Goal: Task Accomplishment & Management: Complete application form

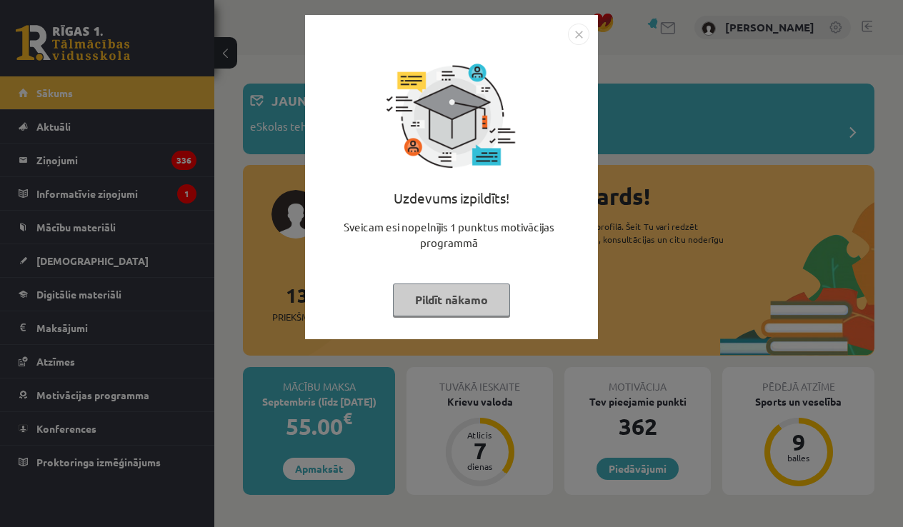
click at [586, 34] on img "Close" at bounding box center [578, 34] width 21 height 21
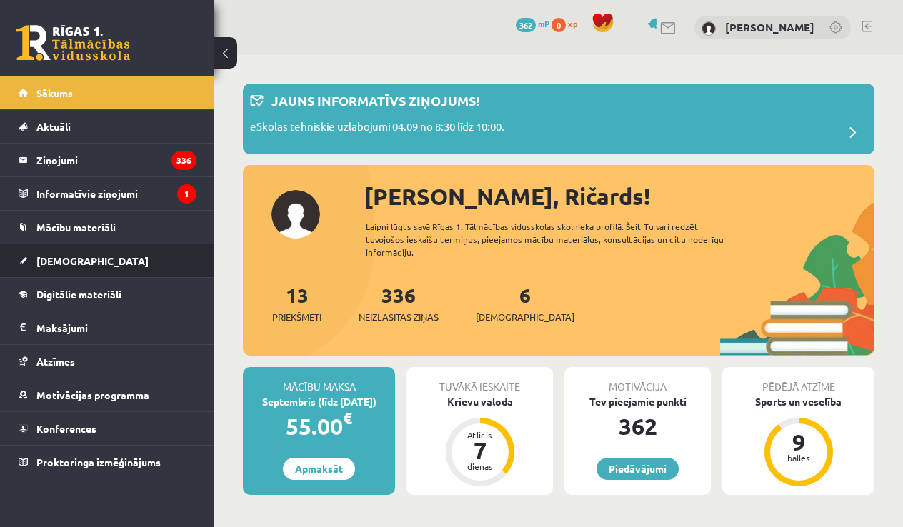
click at [169, 259] on link "[DEMOGRAPHIC_DATA]" at bounding box center [108, 260] width 178 height 33
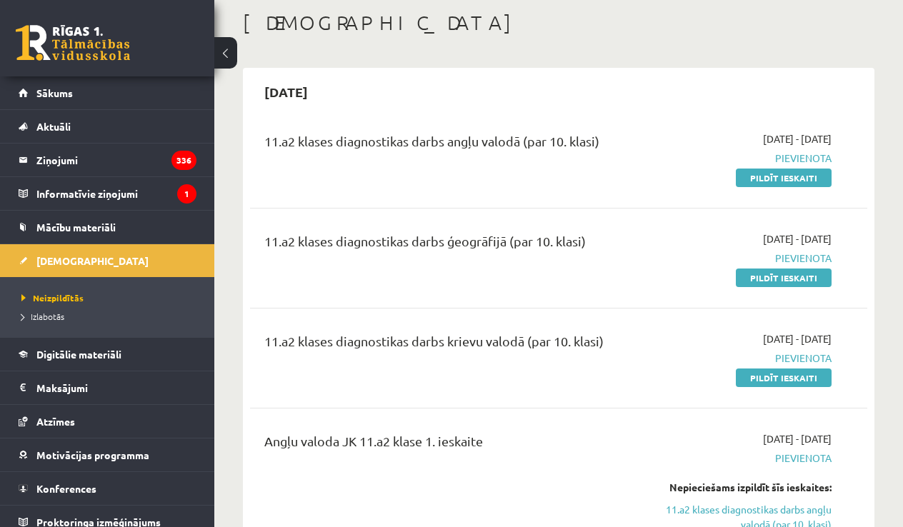
scroll to position [65, 0]
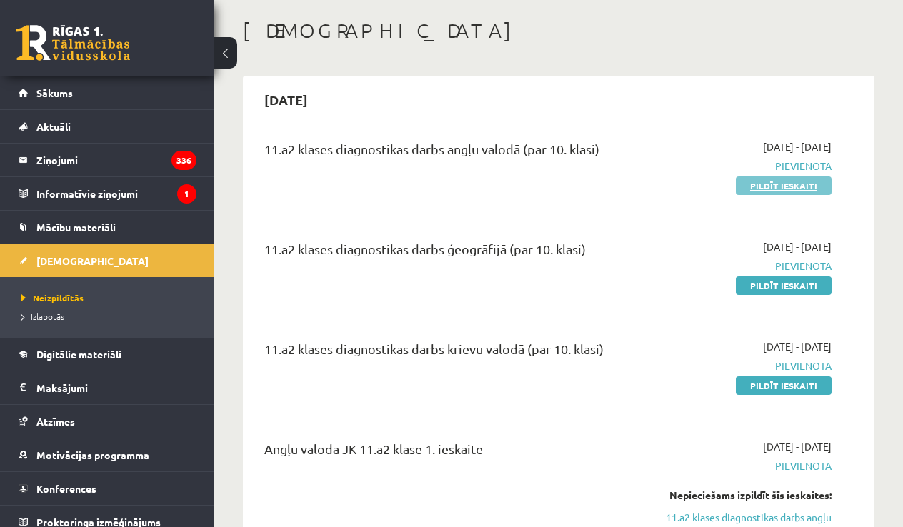
click at [793, 187] on link "Pildīt ieskaiti" at bounding box center [784, 186] width 96 height 19
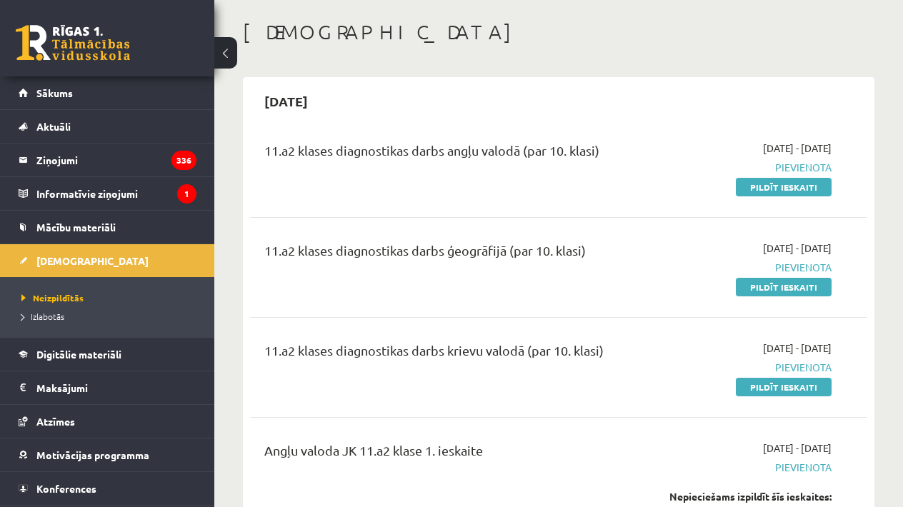
scroll to position [62, 0]
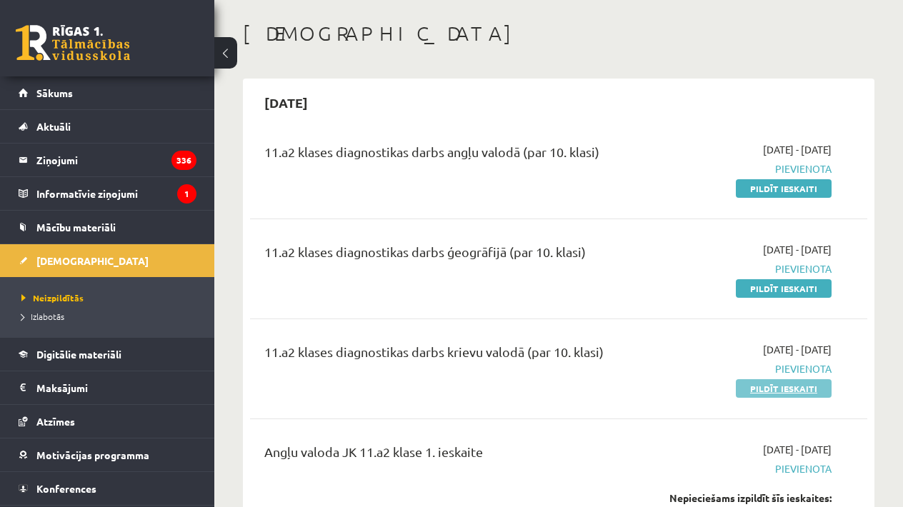
click at [766, 382] on link "Pildīt ieskaiti" at bounding box center [784, 388] width 96 height 19
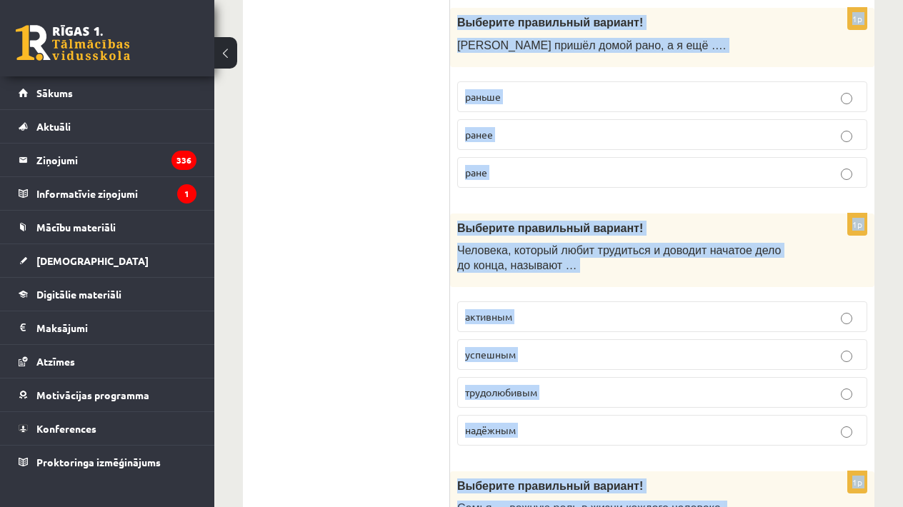
scroll to position [4713, 0]
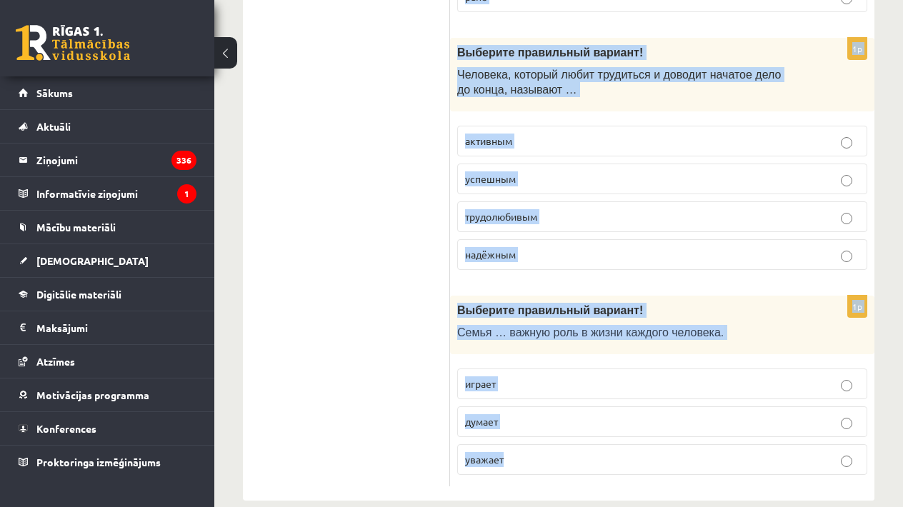
drag, startPoint x: 460, startPoint y: 278, endPoint x: 666, endPoint y: 502, distance: 304.4
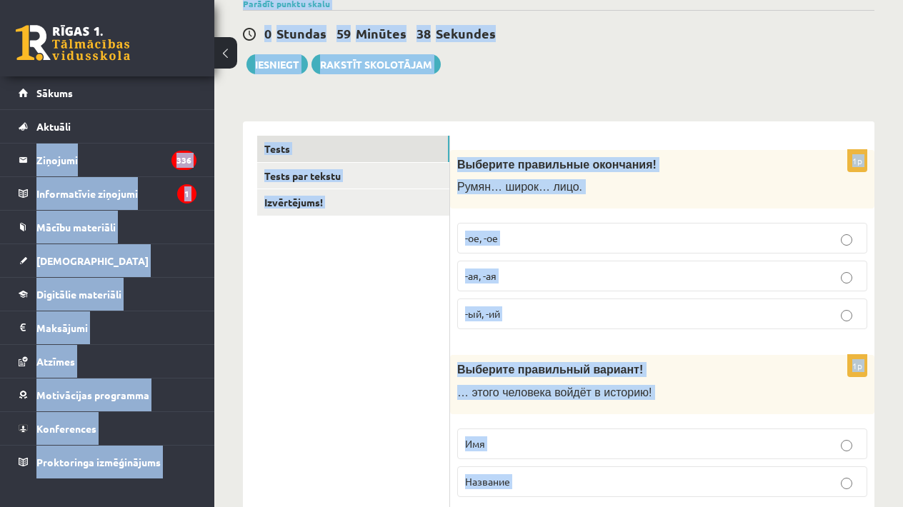
scroll to position [0, 0]
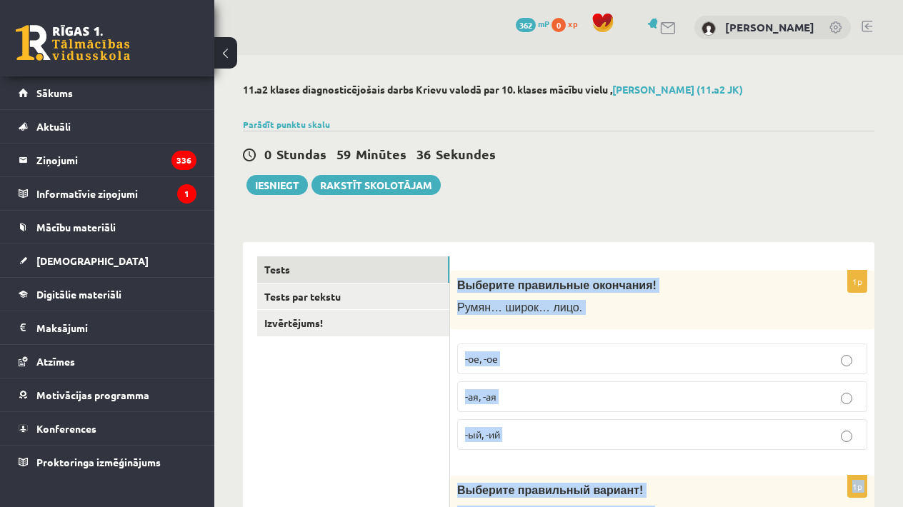
drag, startPoint x: 622, startPoint y: 470, endPoint x: 467, endPoint y: 251, distance: 268.1
click at [569, 287] on span "Выберите правильные окончания!" at bounding box center [556, 285] width 199 height 12
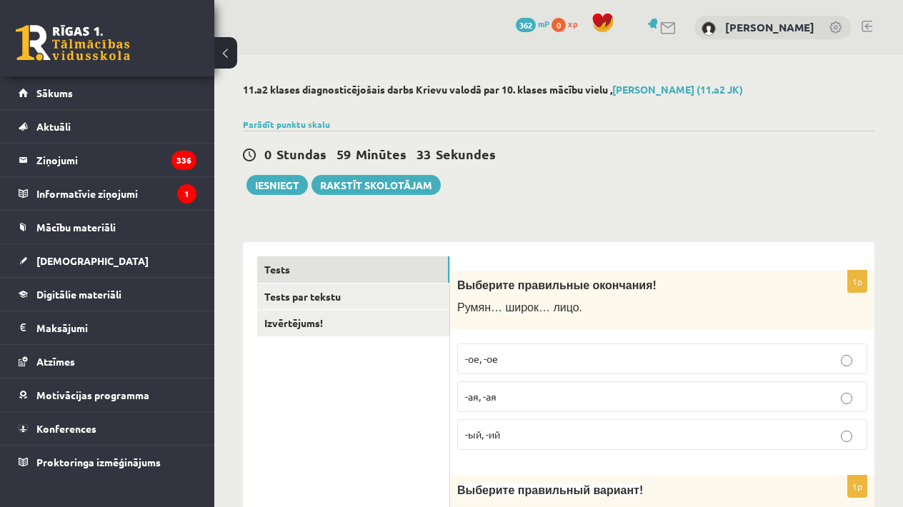
click at [569, 287] on span "Выберите правильные окончания!" at bounding box center [556, 285] width 199 height 12
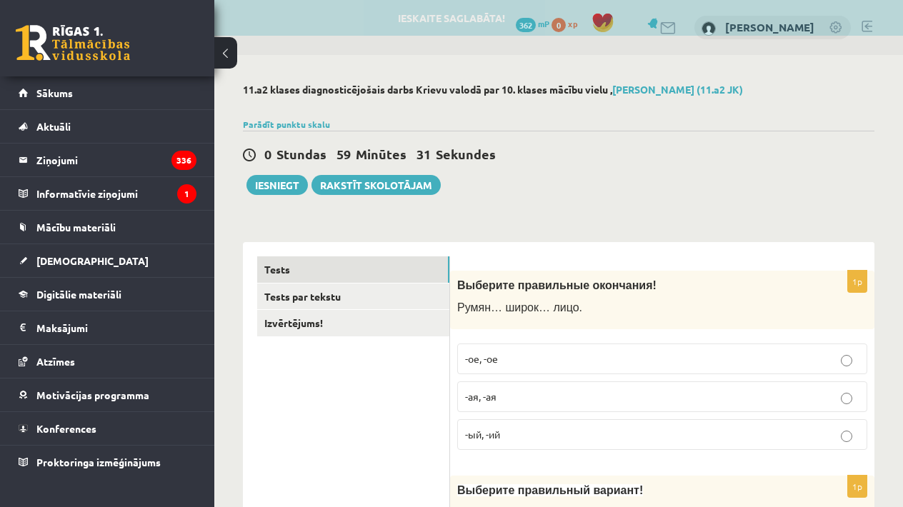
click at [569, 287] on span "Выберите правильные окончания!" at bounding box center [556, 285] width 199 height 12
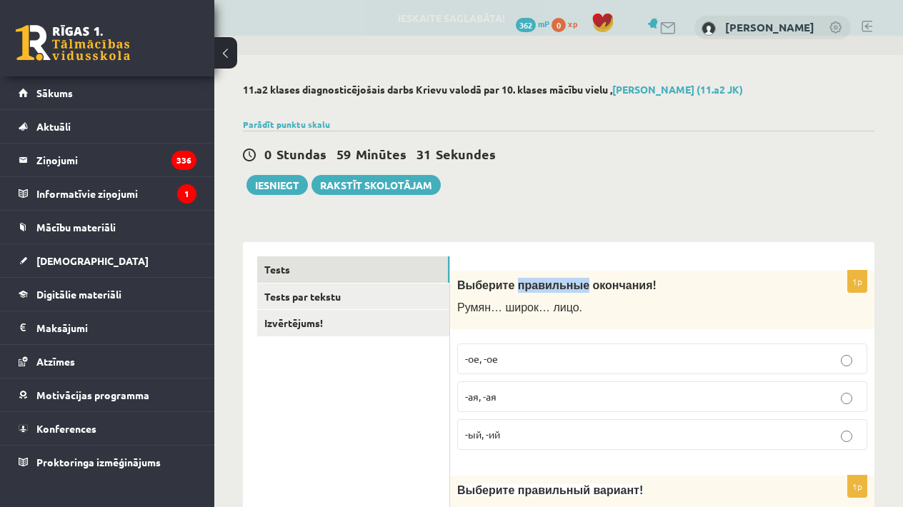
click at [569, 287] on span "Выберите правильные окончания!" at bounding box center [556, 285] width 199 height 12
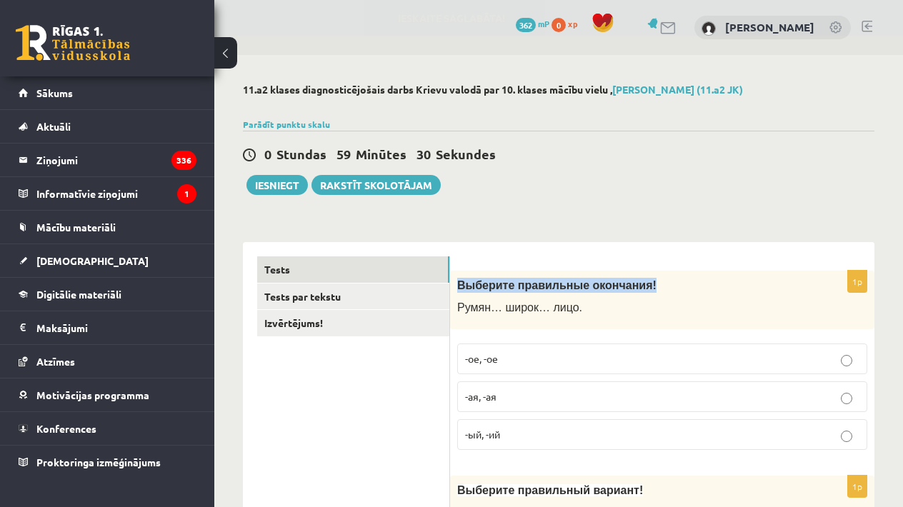
click at [569, 287] on span "Выберите правильные окончания!" at bounding box center [556, 285] width 199 height 12
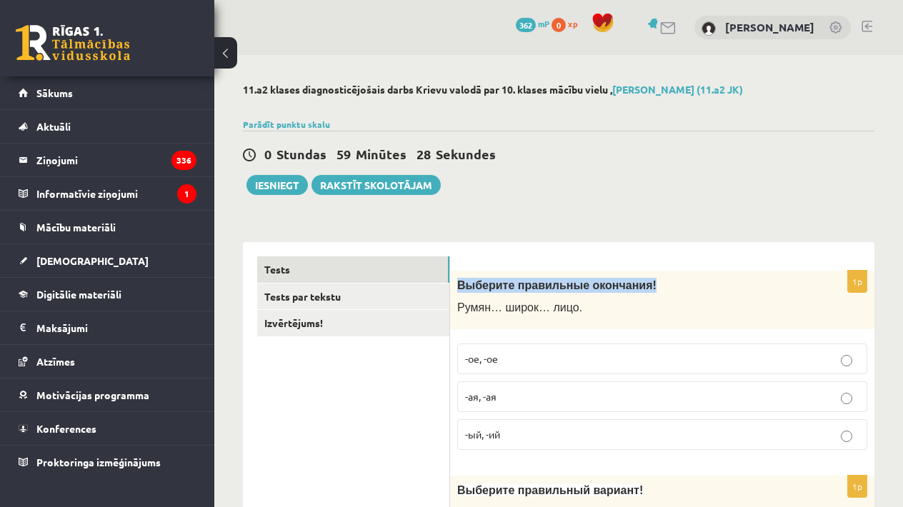
click at [569, 287] on span "Выберите правильные окончания!" at bounding box center [556, 285] width 199 height 12
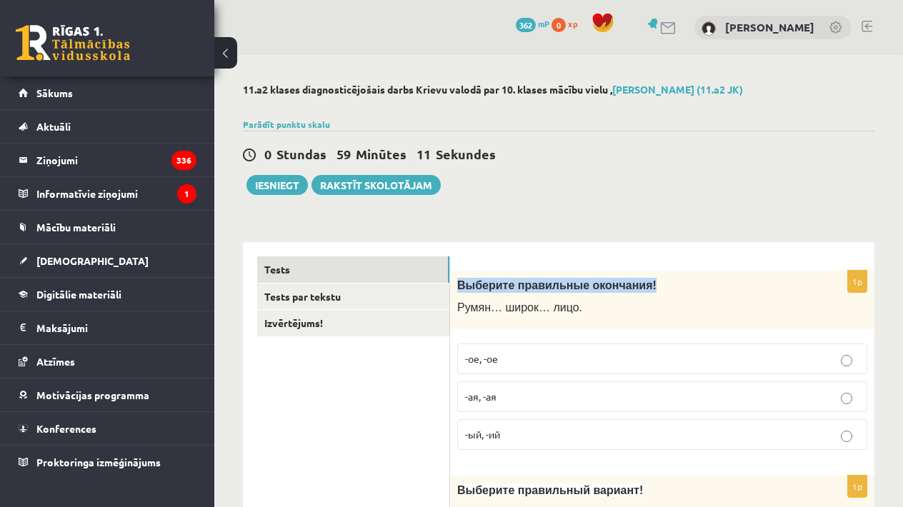
drag, startPoint x: 490, startPoint y: 275, endPoint x: 471, endPoint y: 325, distance: 53.6
click at [471, 324] on div "Выберите правильные окончания! Румян… широк… лицо." at bounding box center [662, 300] width 424 height 59
drag, startPoint x: 462, startPoint y: 287, endPoint x: 518, endPoint y: 348, distance: 82.4
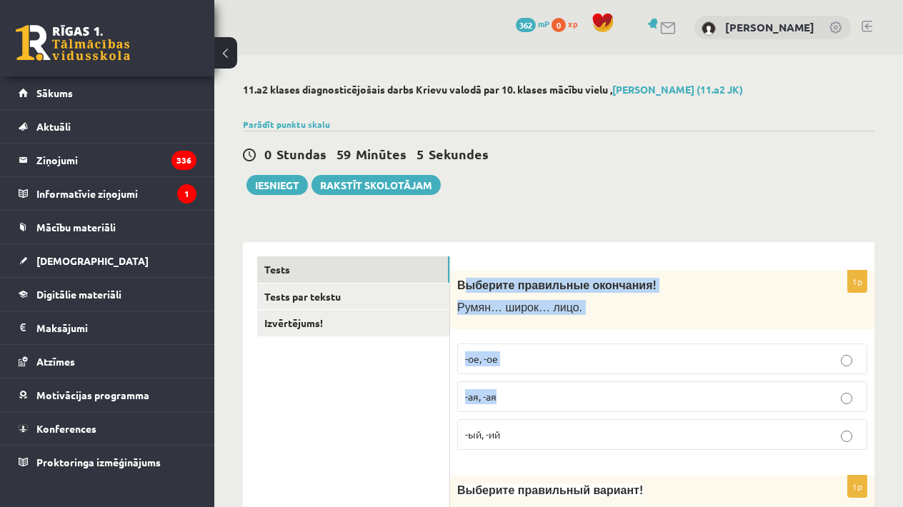
click at [532, 375] on div "1p Выберите правильные окончания! Румян… широк… лицо. -ое, -ое -ая, -ая -ый, -ий" at bounding box center [662, 367] width 424 height 192
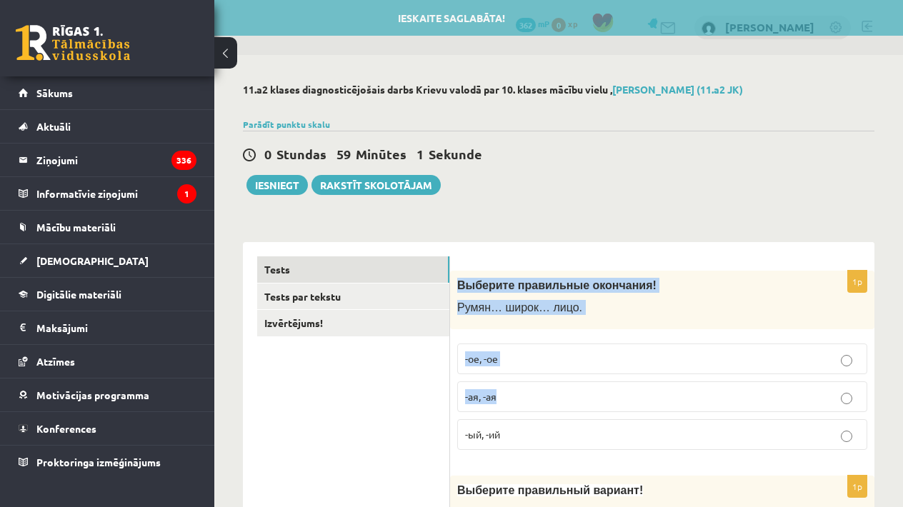
drag, startPoint x: 460, startPoint y: 287, endPoint x: 534, endPoint y: 406, distance: 140.6
click at [534, 406] on div "1p Выберите правильные окончания! Румян… широк… лицо. -ое, -ое -ая, -ая -ый, -ий" at bounding box center [662, 367] width 424 height 192
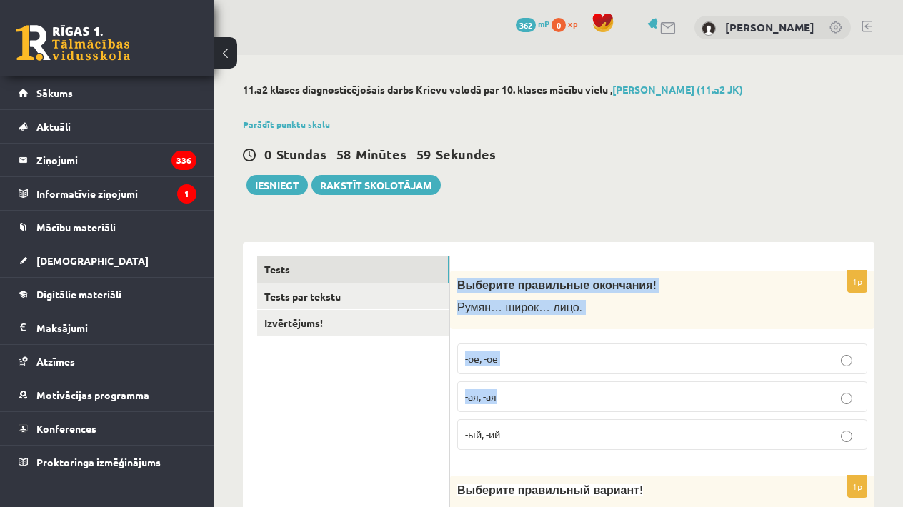
click at [543, 401] on p "-ая, -ая" at bounding box center [662, 396] width 394 height 15
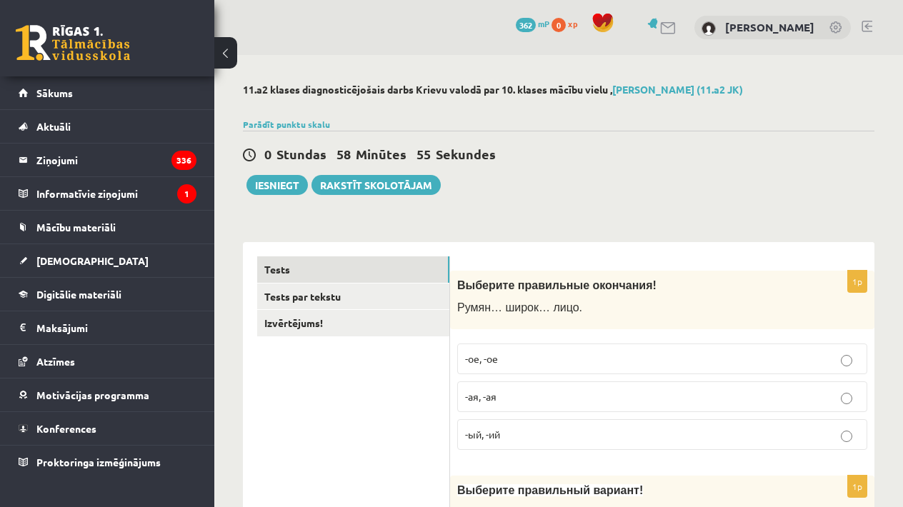
click at [672, 361] on p "-ое, -ое" at bounding box center [662, 359] width 394 height 15
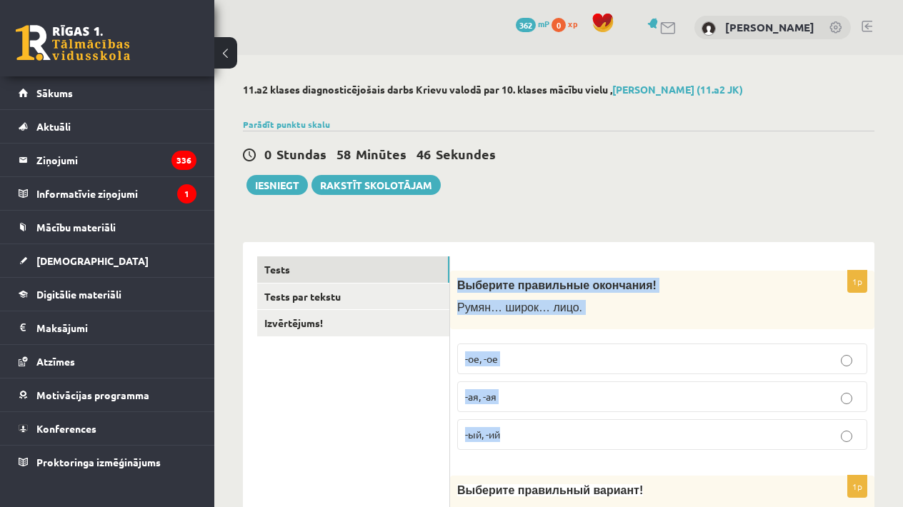
drag, startPoint x: 460, startPoint y: 286, endPoint x: 585, endPoint y: 439, distance: 197.6
click at [585, 439] on div "1p Выберите правильные окончания! Румян… широк… лицо. -ое, -ое -ая, -ая -ый, -ий" at bounding box center [662, 367] width 424 height 192
click at [585, 439] on p "-ый, -ий" at bounding box center [662, 434] width 394 height 15
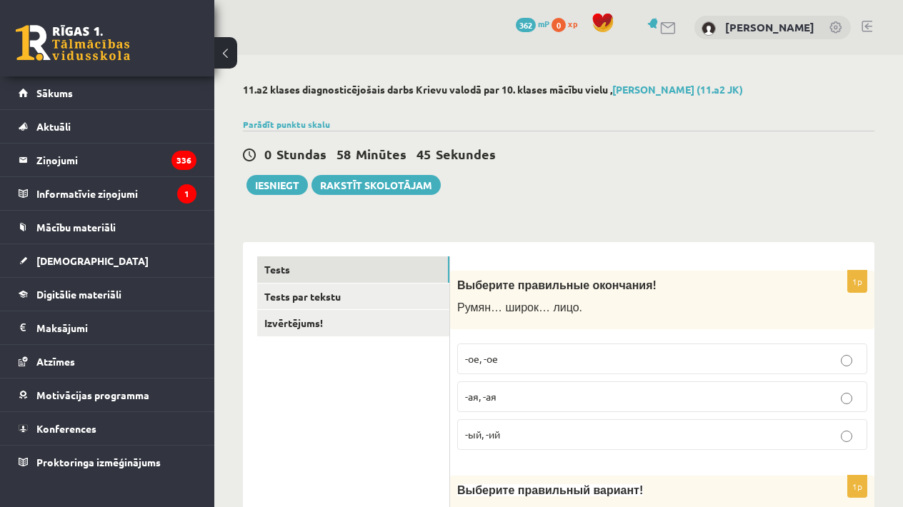
click at [585, 439] on p "-ый, -ий" at bounding box center [662, 434] width 394 height 15
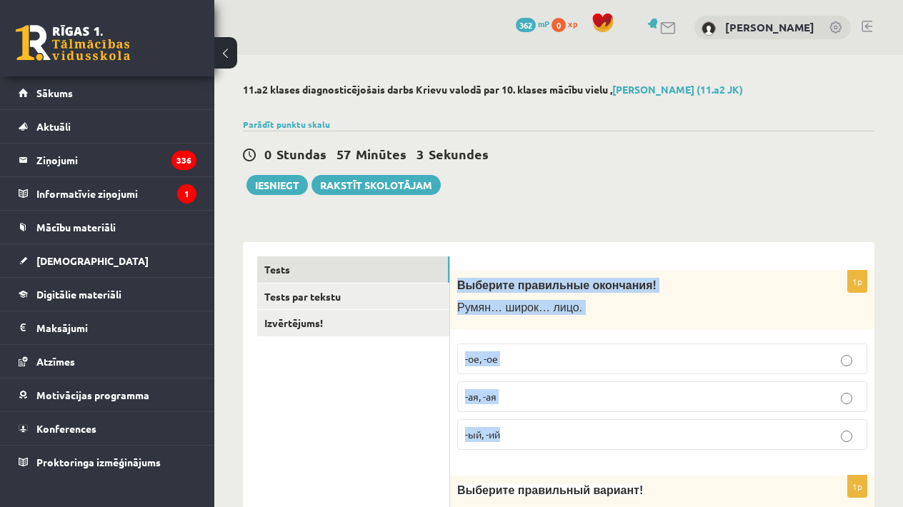
drag, startPoint x: 457, startPoint y: 286, endPoint x: 567, endPoint y: 445, distance: 193.3
click at [567, 445] on div "1p Выберите правильные окончания! Румян… широк… лицо. -ое, -ое -ая, -ая -ый, -ий" at bounding box center [662, 367] width 424 height 192
copy div "Выберите правильные окончания! Румян… широк… лицо. -ое, -ое -ая, -ая -ый, -ий"
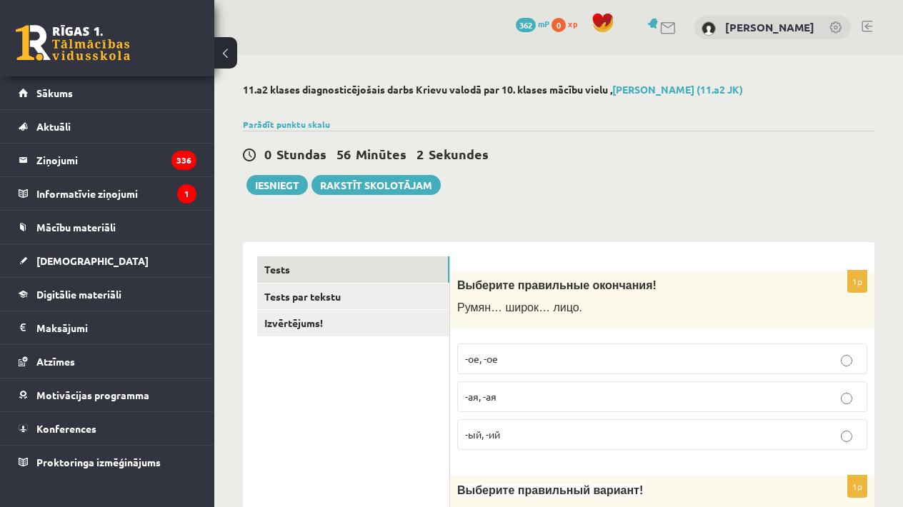
click at [553, 367] on label "-ое, -ое" at bounding box center [662, 359] width 410 height 31
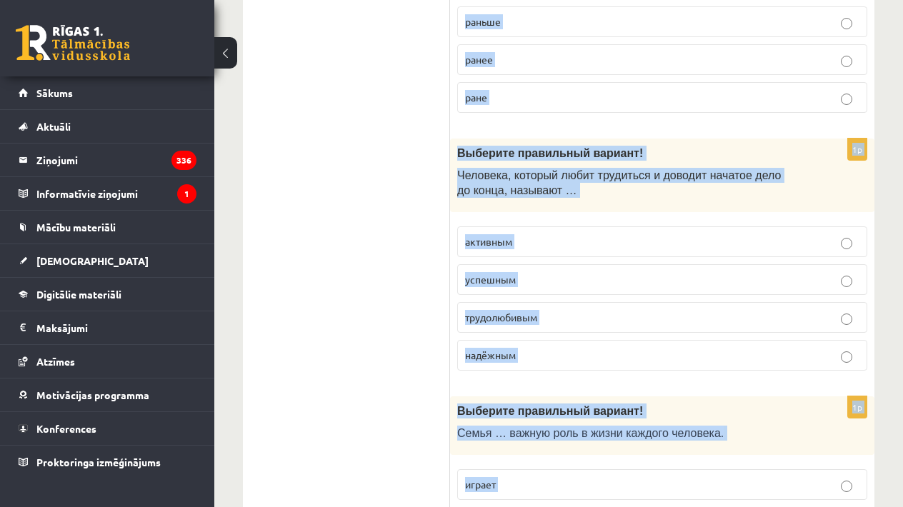
scroll to position [4713, 0]
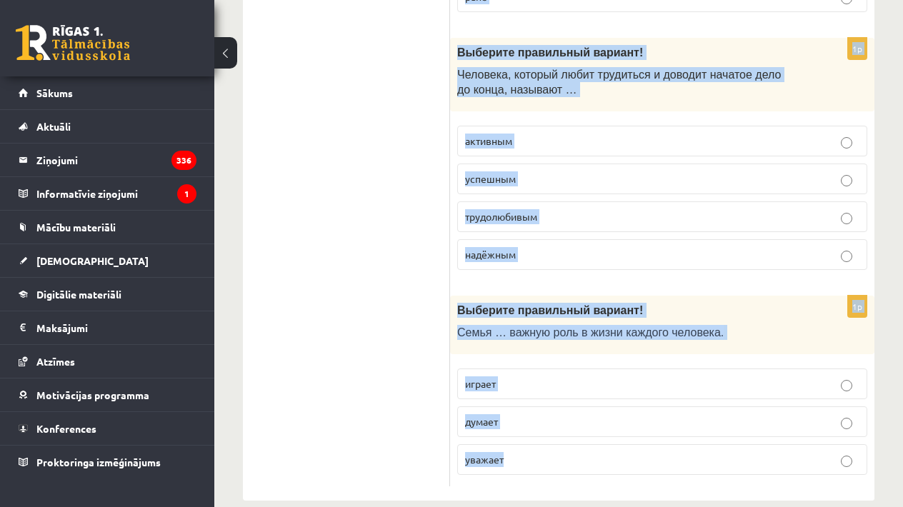
drag, startPoint x: 456, startPoint y: 214, endPoint x: 683, endPoint y: 451, distance: 328.5
copy form "Выберите правильный вариант! … этого человека войдёт в историю! Имя Название 1p…"
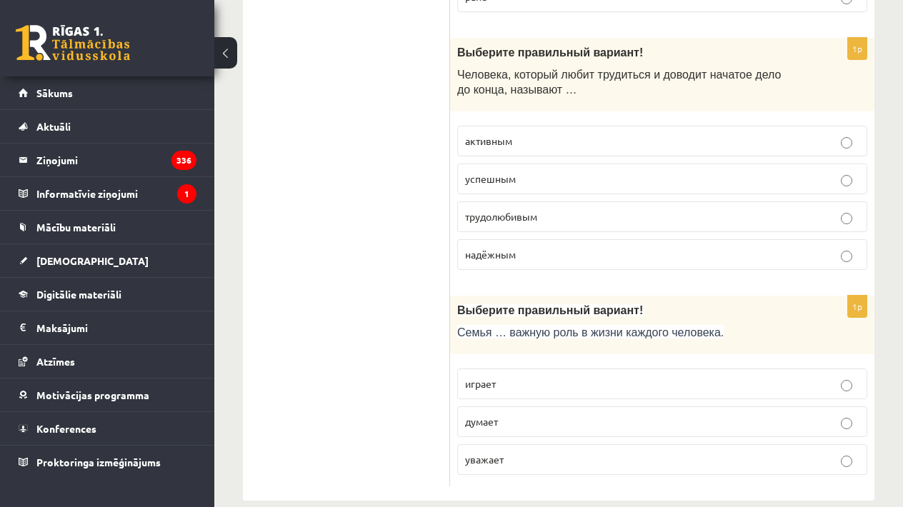
click at [685, 462] on div "1p Выберите правильный вариант! Семья … важную роль в жизни каждого человека. и…" at bounding box center [662, 392] width 424 height 192
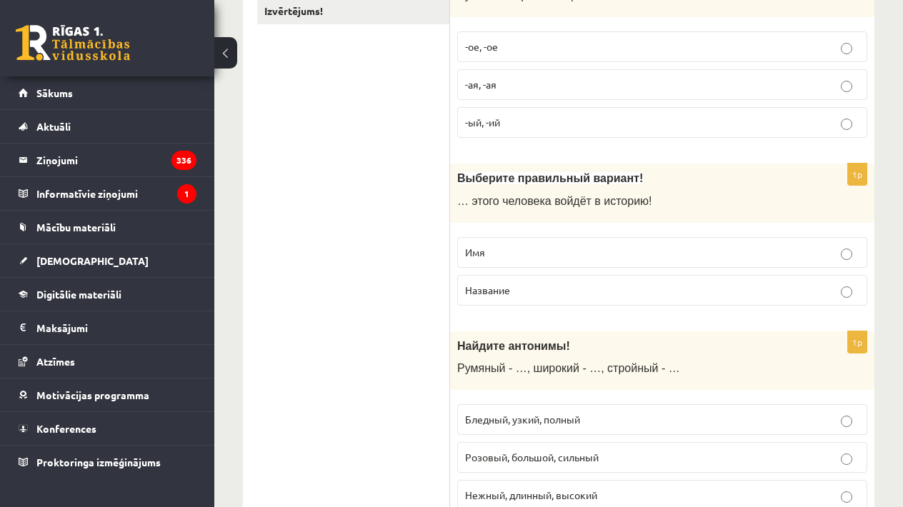
scroll to position [319, 0]
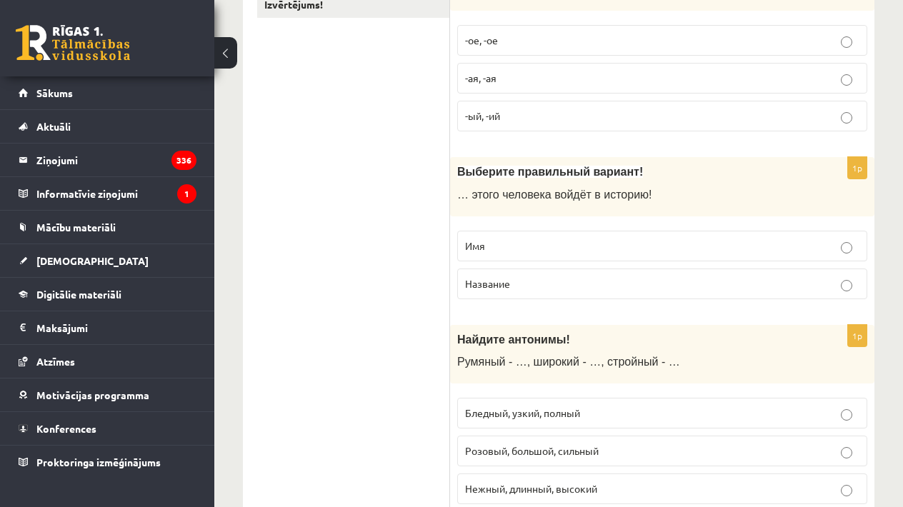
click at [505, 239] on p "Имя" at bounding box center [662, 246] width 394 height 15
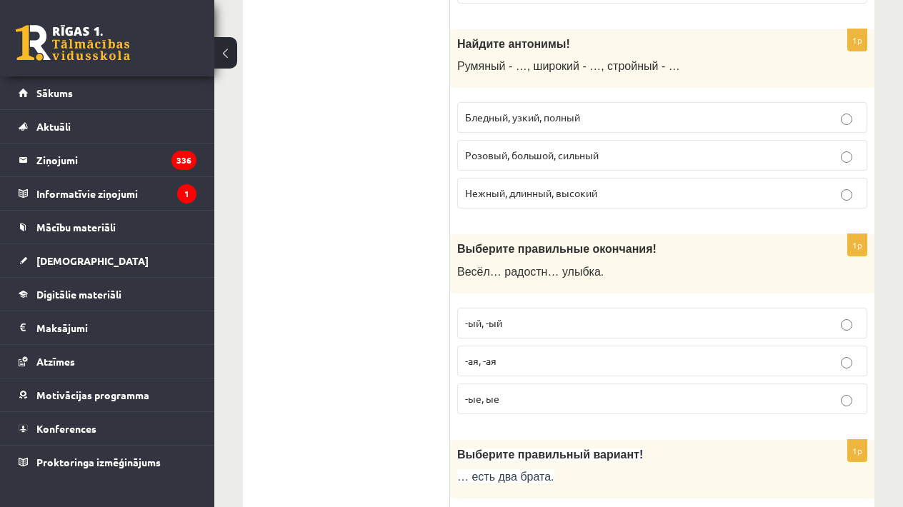
scroll to position [621, 0]
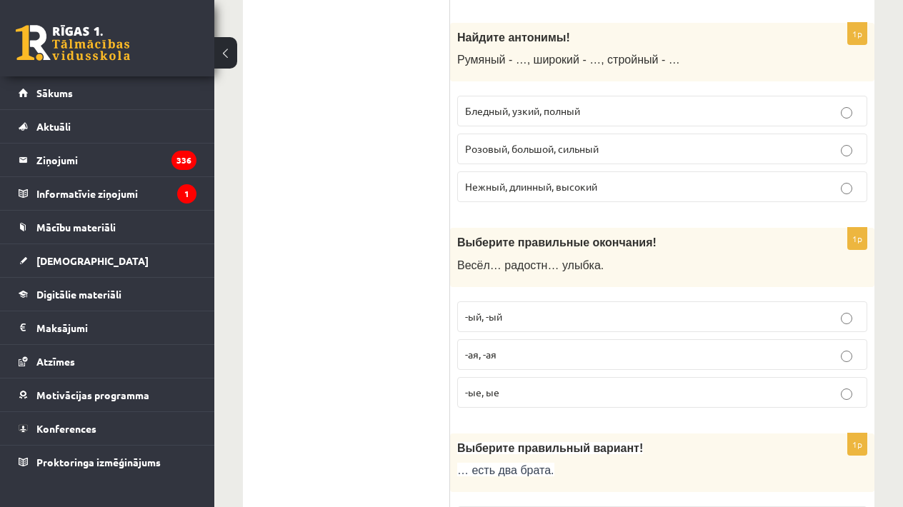
click at [572, 109] on span "Бледный, узкий, полный" at bounding box center [522, 110] width 115 height 13
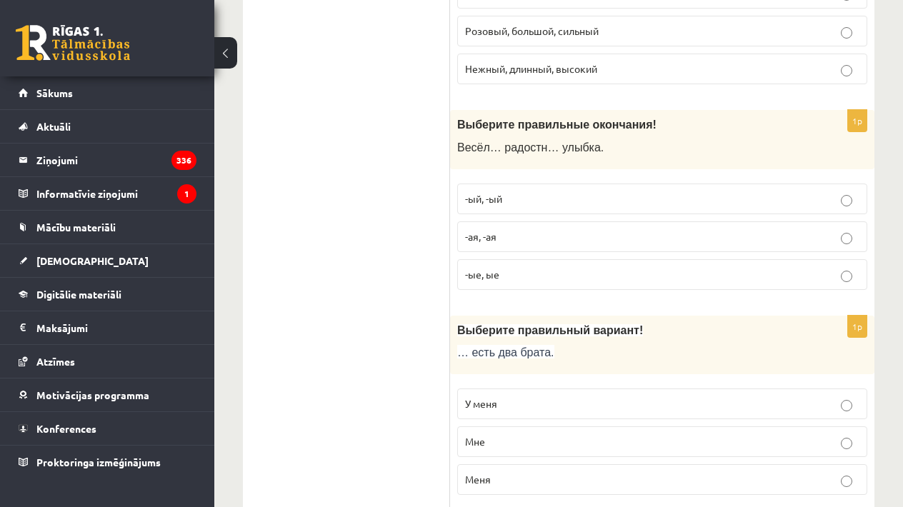
scroll to position [725, 0]
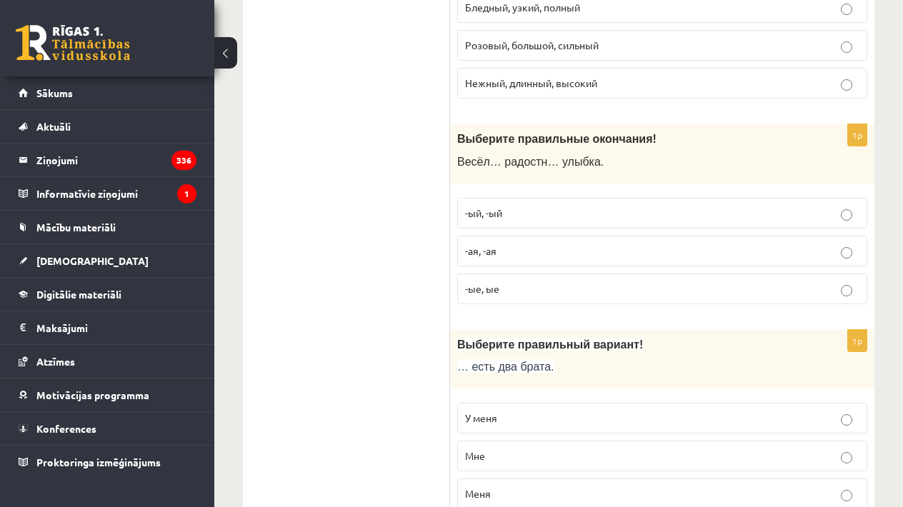
click at [472, 246] on span "-ая, -ая" at bounding box center [480, 250] width 31 height 13
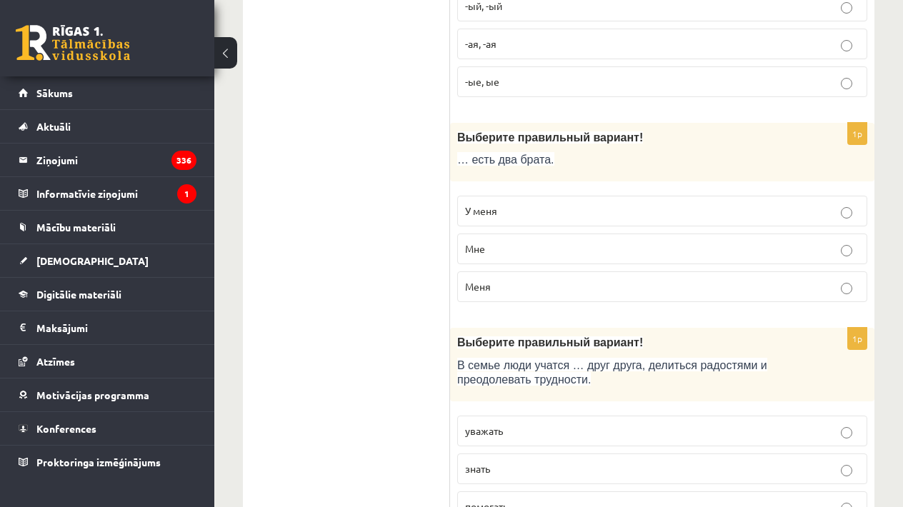
scroll to position [950, 0]
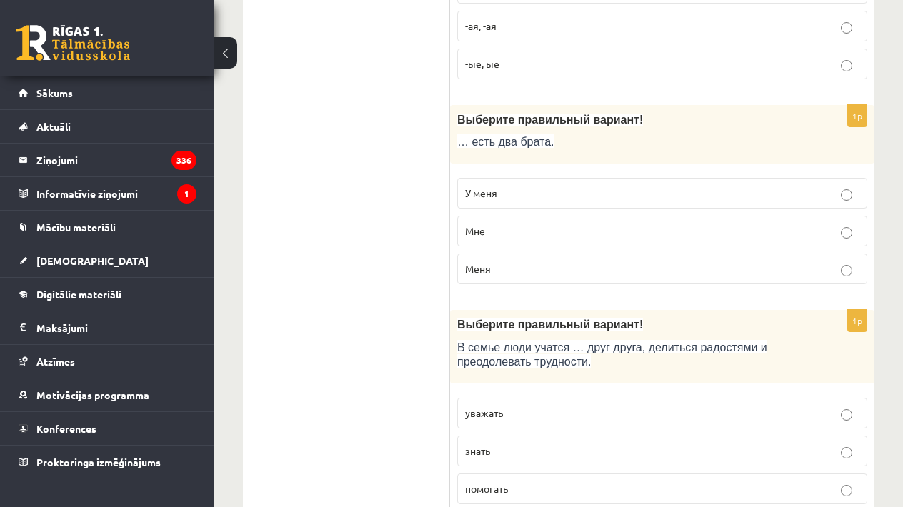
click at [470, 187] on span "У меня" at bounding box center [481, 193] width 32 height 13
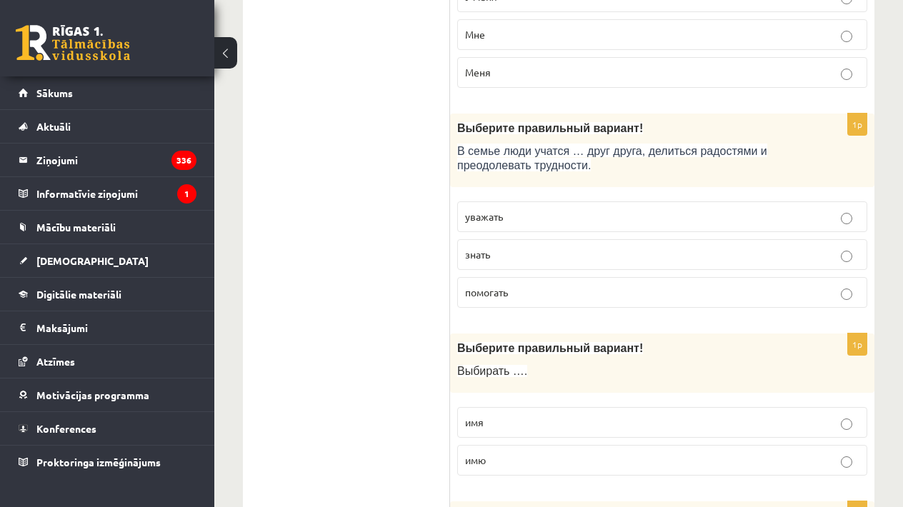
scroll to position [1200, 0]
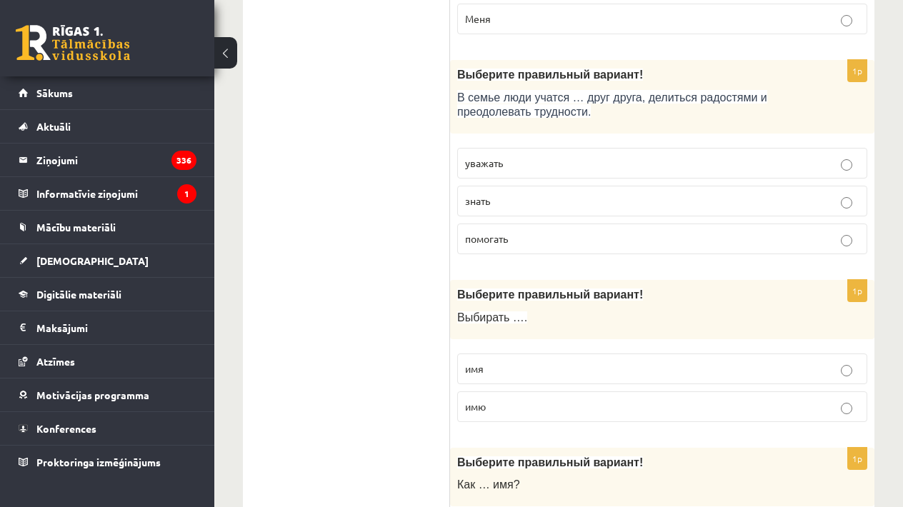
click at [507, 163] on p "уважать" at bounding box center [662, 163] width 394 height 15
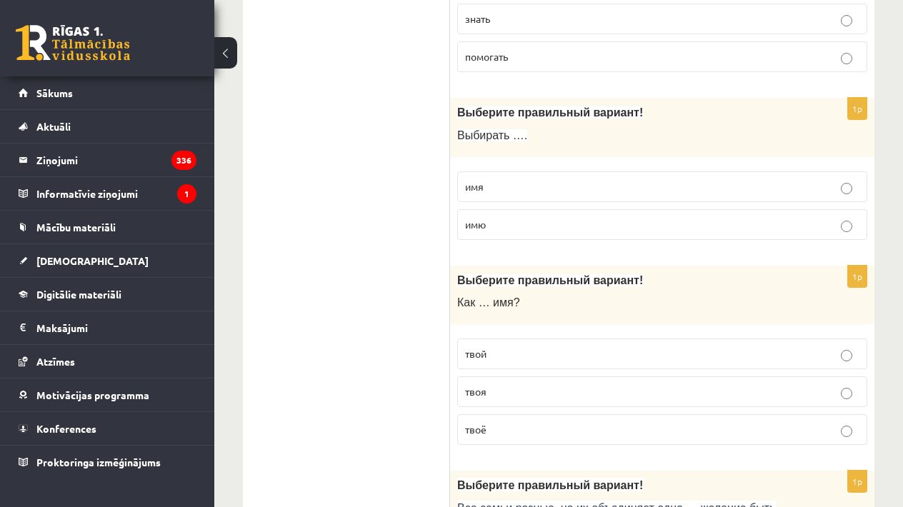
scroll to position [1389, 0]
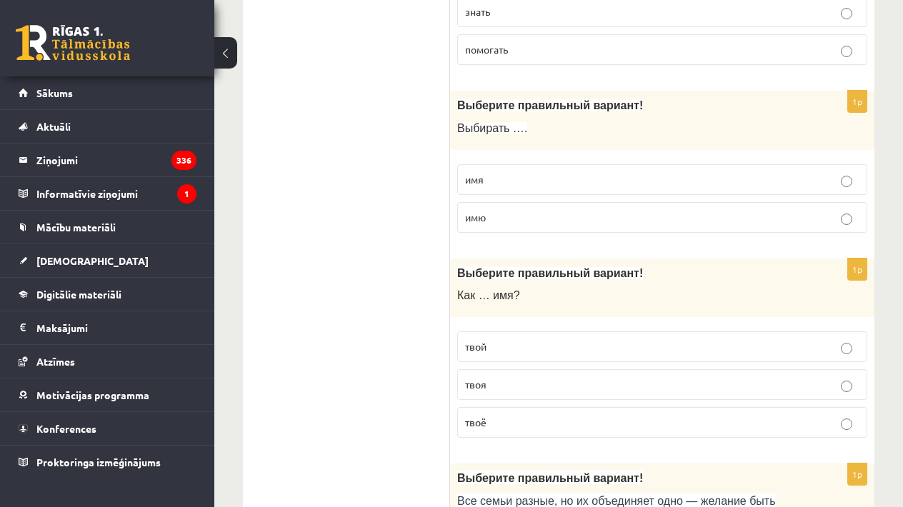
click at [525, 174] on p "имя" at bounding box center [662, 179] width 394 height 15
click at [525, 407] on label "твоё" at bounding box center [662, 422] width 410 height 31
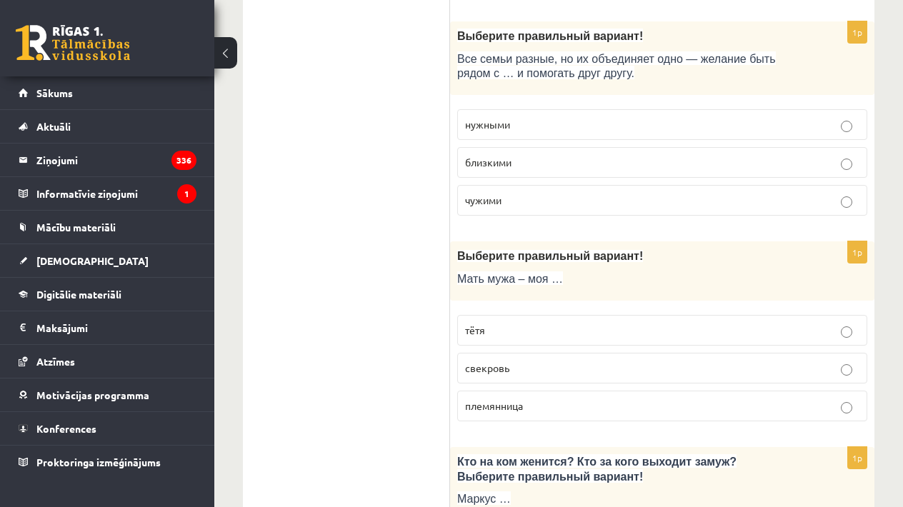
scroll to position [1839, 0]
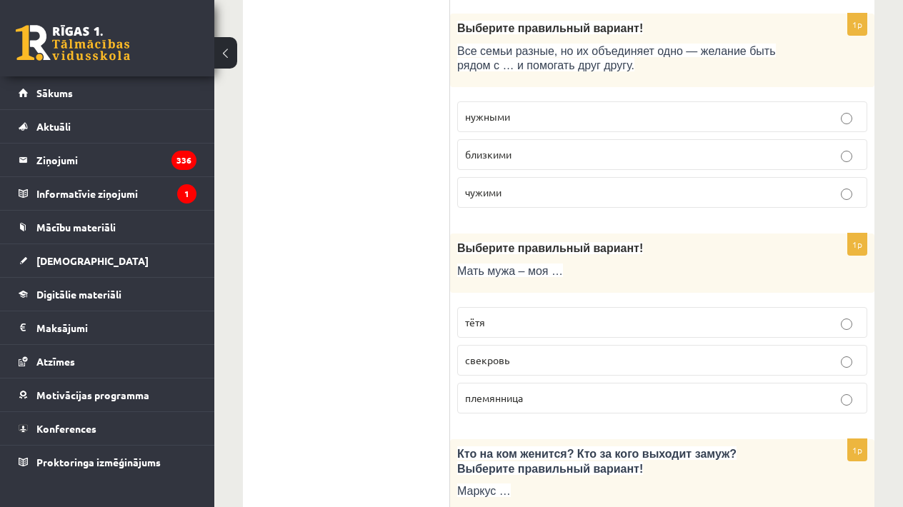
click at [475, 139] on label "близкими" at bounding box center [662, 154] width 410 height 31
click at [522, 356] on p "свекровь" at bounding box center [662, 360] width 394 height 15
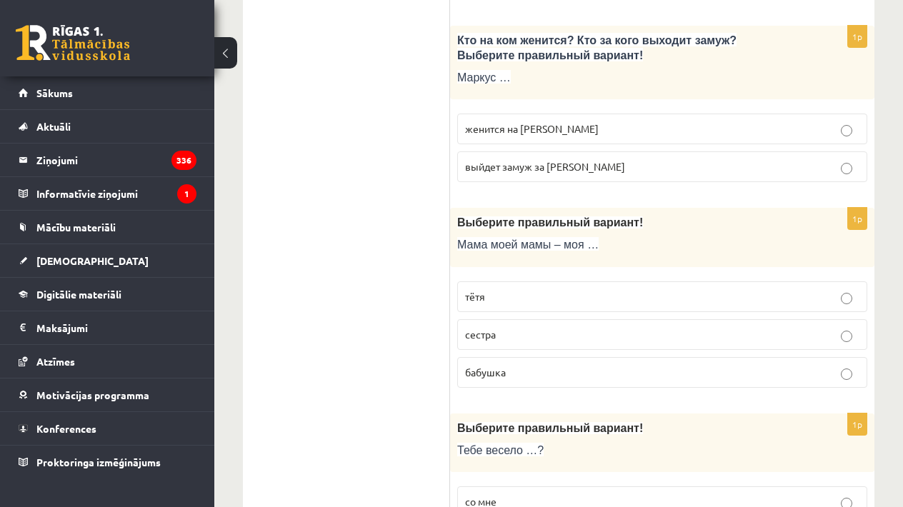
scroll to position [2254, 0]
click at [496, 159] on span "выйдет замуж за Агнию" at bounding box center [545, 165] width 160 height 13
click at [470, 121] on p "женится на Агнии" at bounding box center [662, 128] width 394 height 15
click at [477, 289] on span "тётя" at bounding box center [475, 295] width 20 height 13
click at [491, 365] on span "бабушка" at bounding box center [485, 371] width 41 height 13
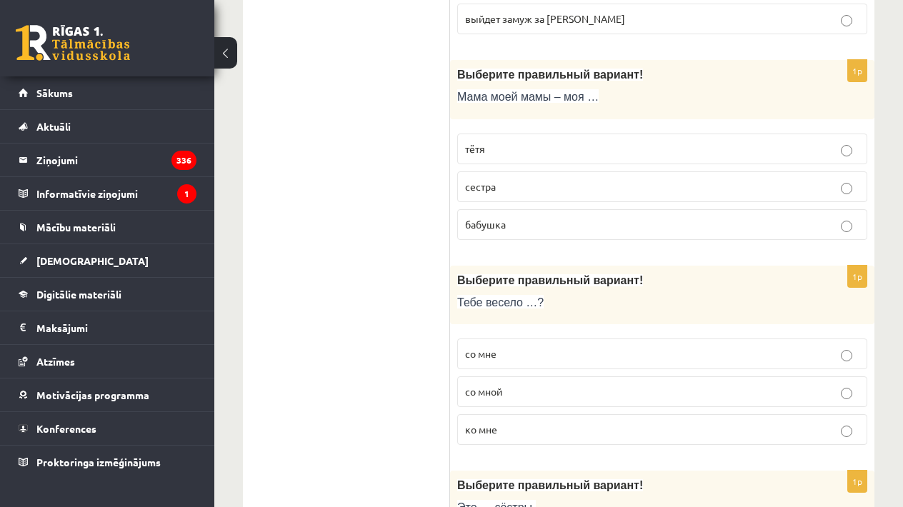
scroll to position [2403, 0]
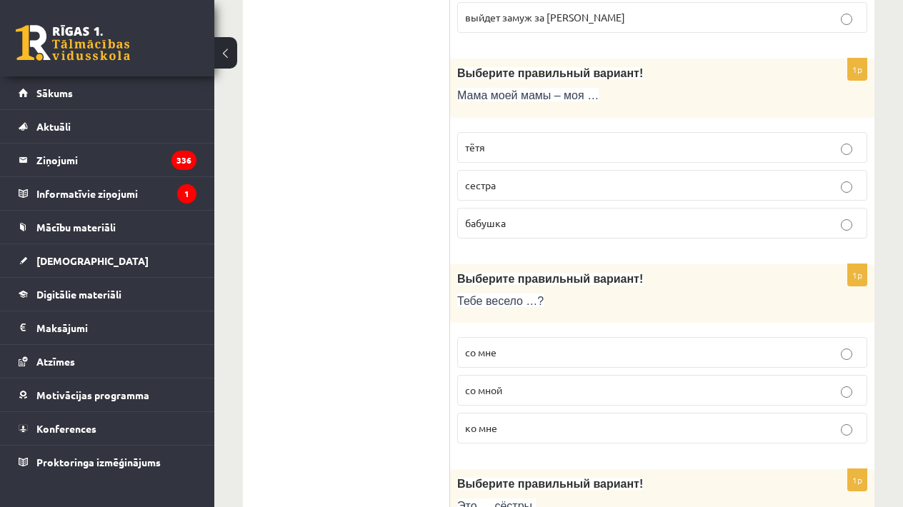
click at [614, 383] on p "со мной" at bounding box center [662, 390] width 394 height 15
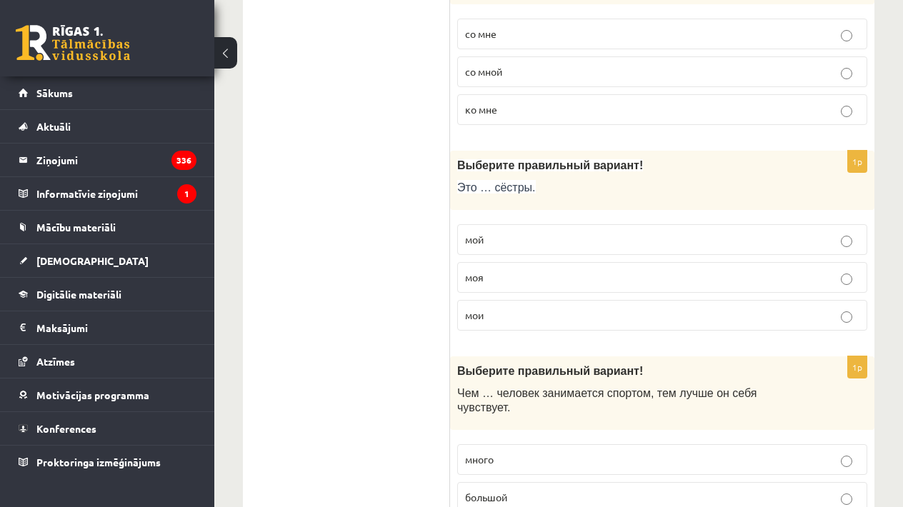
scroll to position [2723, 0]
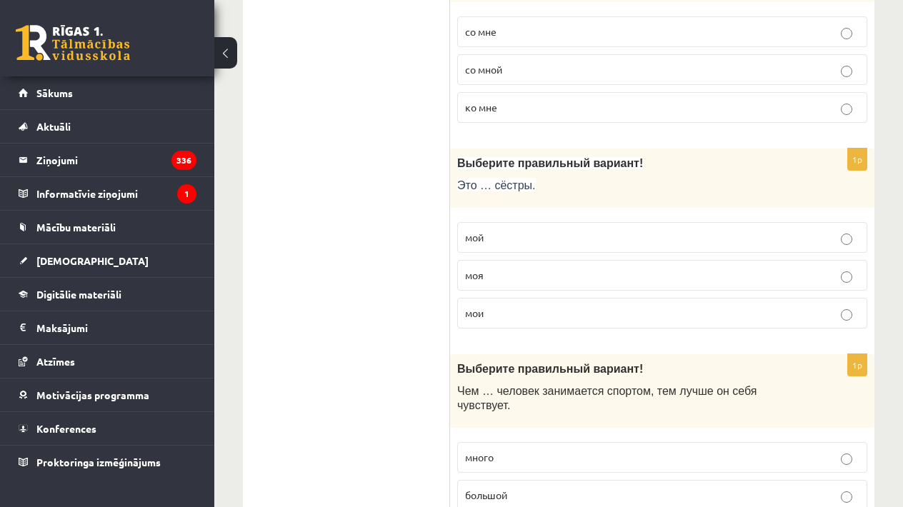
click at [491, 9] on fieldset "со мне со мной ко мне" at bounding box center [662, 68] width 410 height 118
click at [485, 235] on label "мой" at bounding box center [662, 237] width 410 height 31
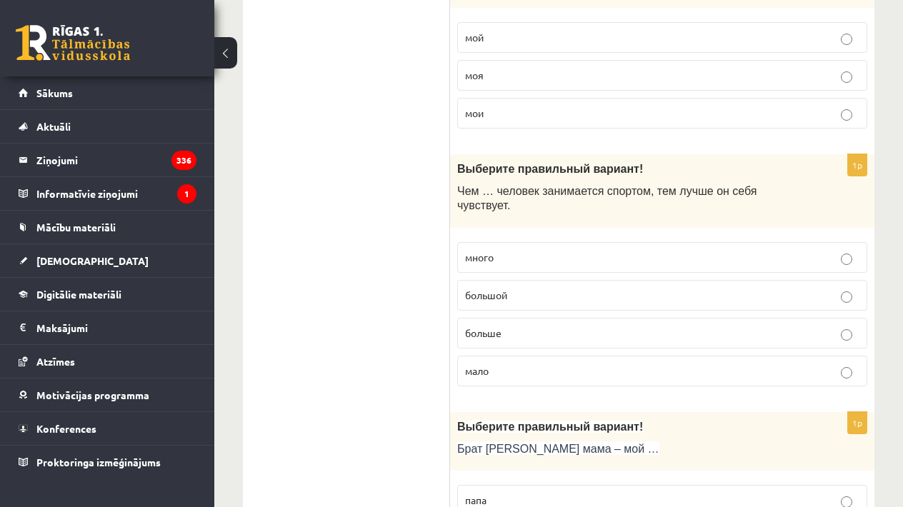
scroll to position [2926, 0]
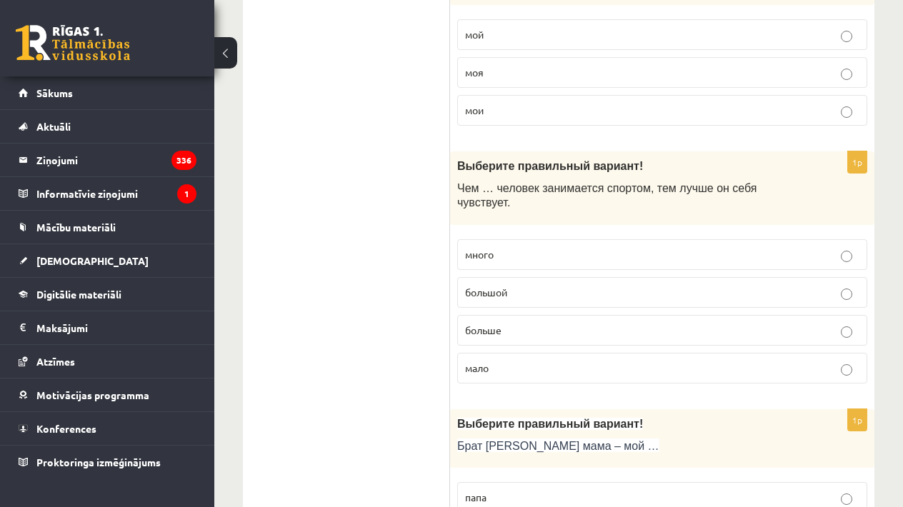
click at [517, 323] on p "больше" at bounding box center [662, 330] width 394 height 15
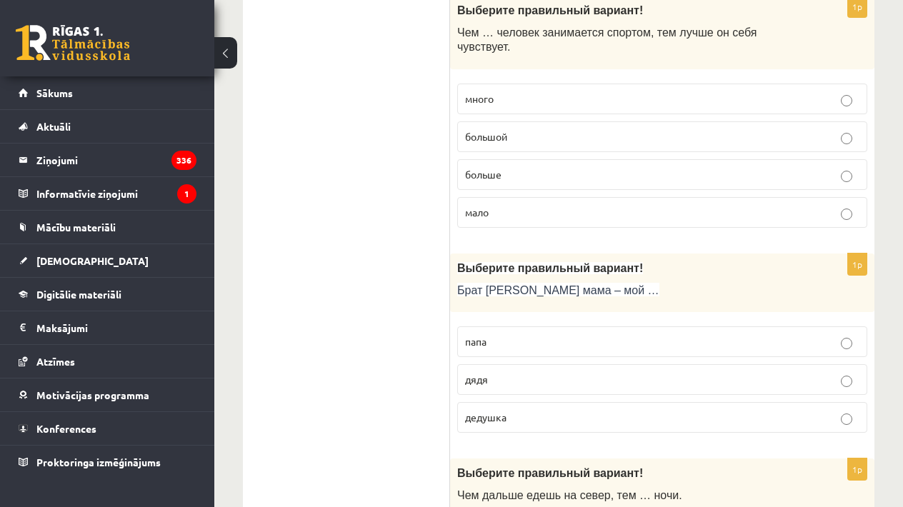
scroll to position [3089, 0]
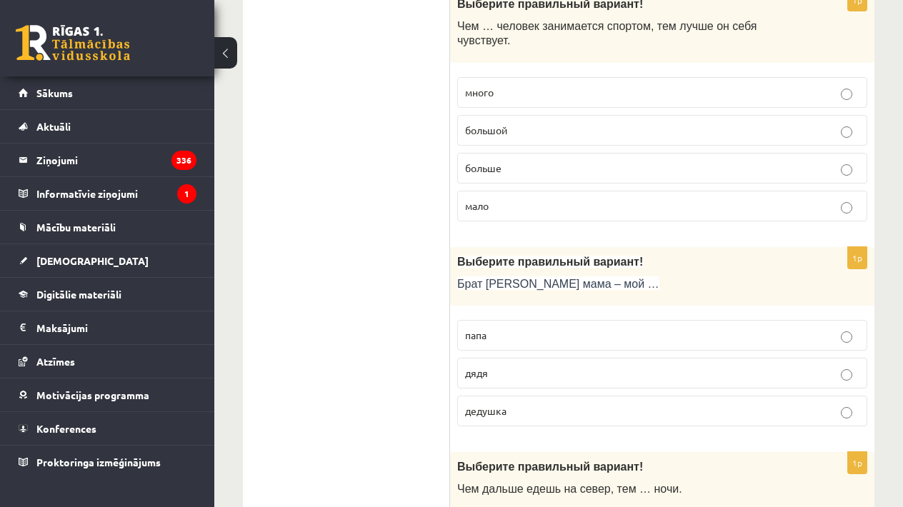
click at [511, 366] on p "дядя" at bounding box center [662, 373] width 394 height 15
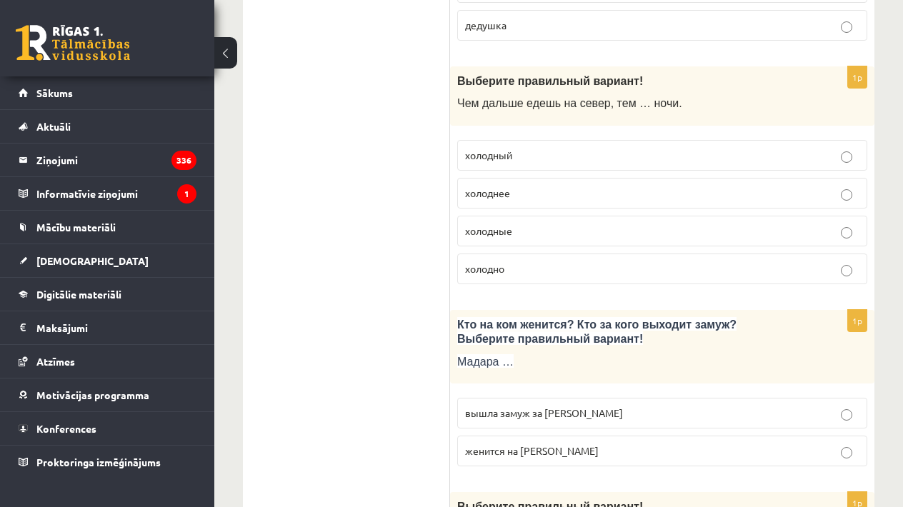
scroll to position [3480, 0]
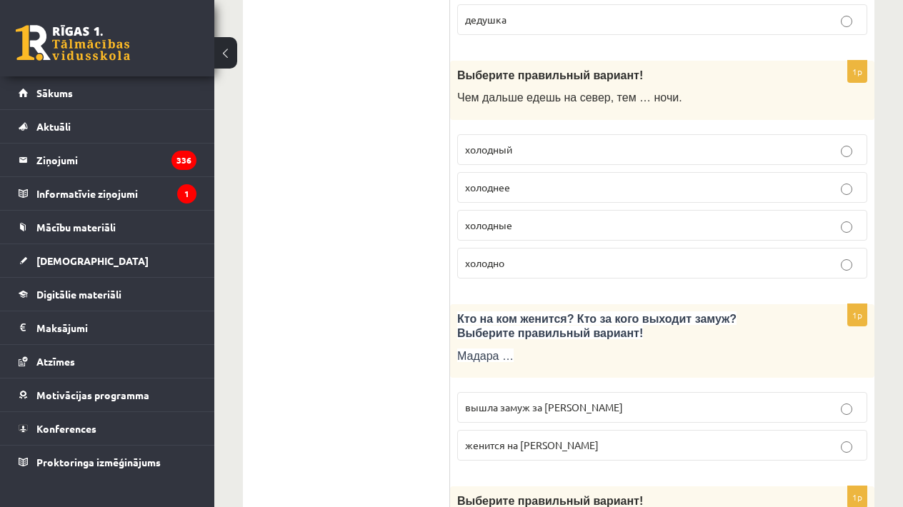
click at [512, 180] on p "холоднее" at bounding box center [662, 187] width 394 height 15
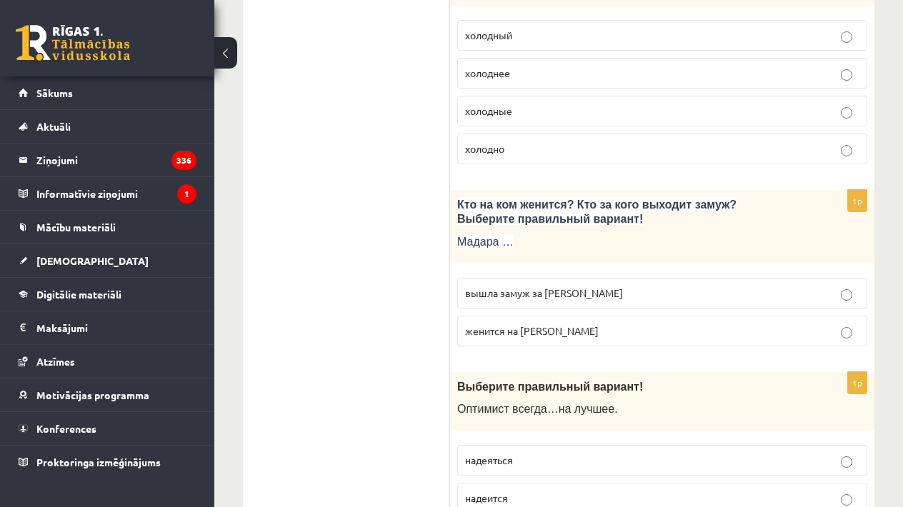
scroll to position [3604, 0]
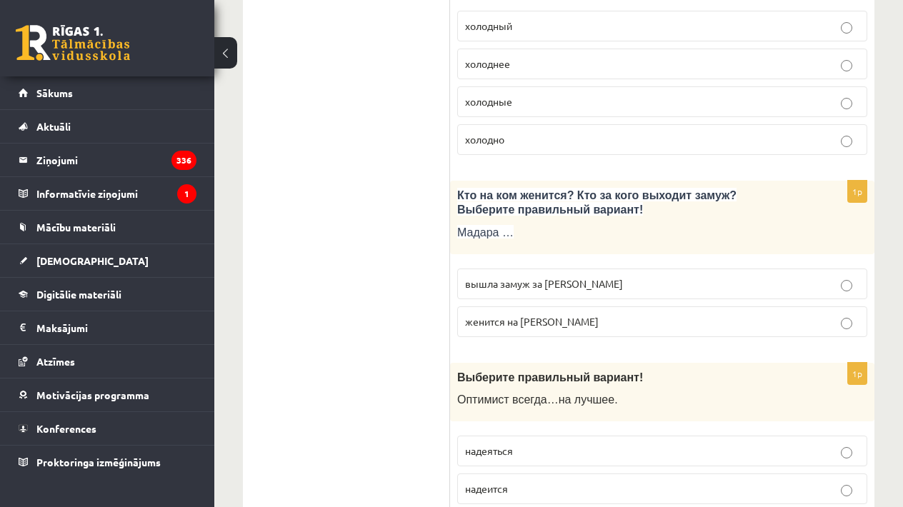
click at [530, 277] on span "вышла замуж за Марка" at bounding box center [544, 283] width 158 height 13
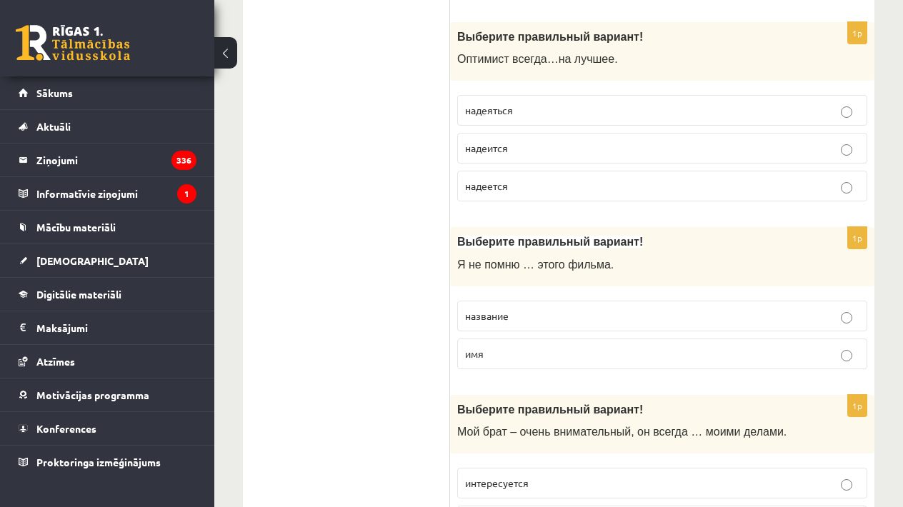
scroll to position [3945, 0]
click at [516, 140] on p "надеится" at bounding box center [662, 147] width 394 height 15
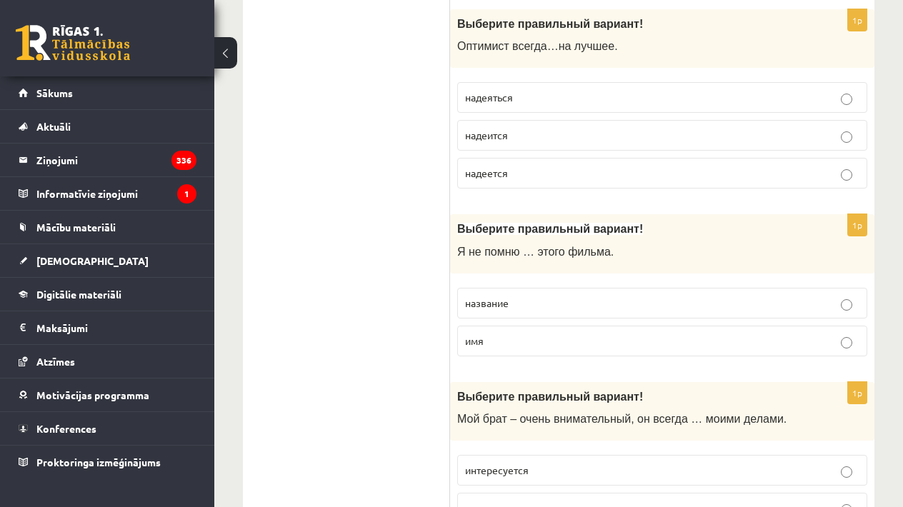
scroll to position [3965, 0]
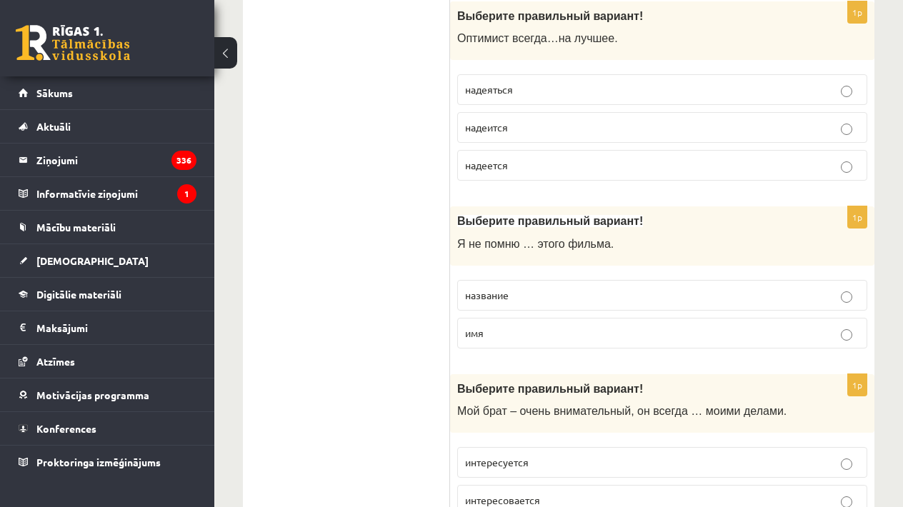
click at [525, 288] on p "название" at bounding box center [662, 295] width 394 height 15
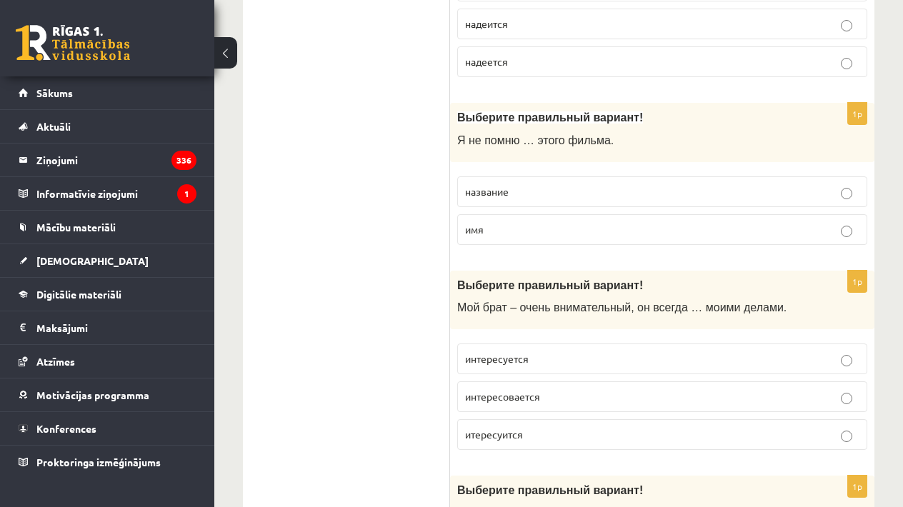
scroll to position [4089, 0]
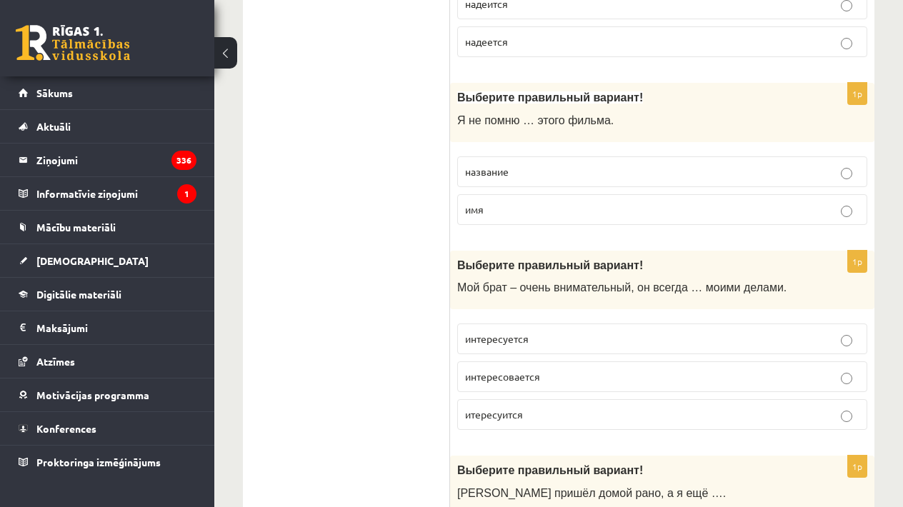
click at [560, 332] on p "интересуется" at bounding box center [662, 339] width 394 height 15
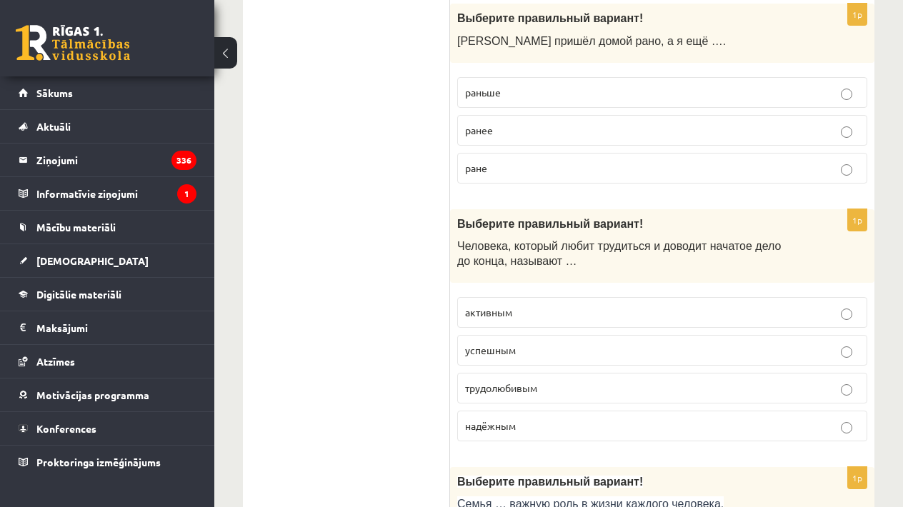
scroll to position [4542, 0]
click at [471, 85] on span "раньше" at bounding box center [483, 91] width 36 height 13
click at [560, 380] on p "трудолюбивым" at bounding box center [662, 387] width 394 height 15
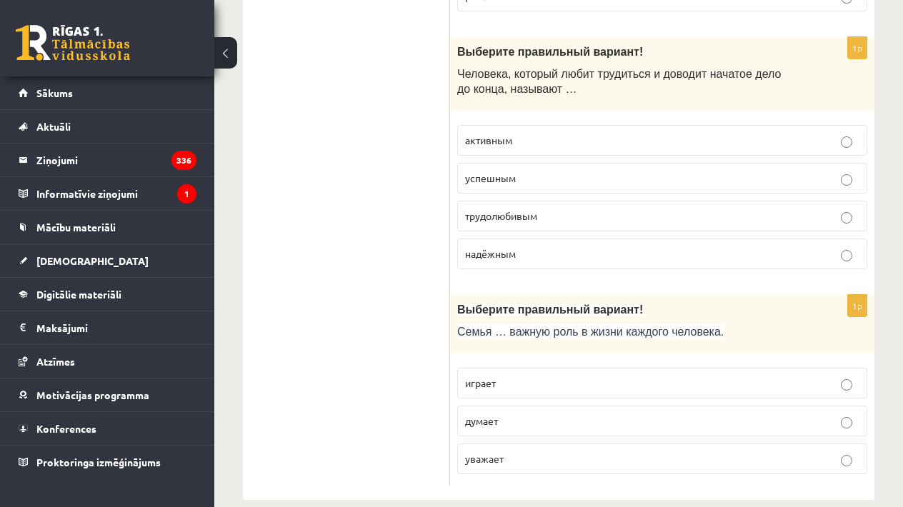
scroll to position [4713, 0]
click at [508, 377] on p "играет" at bounding box center [662, 384] width 394 height 15
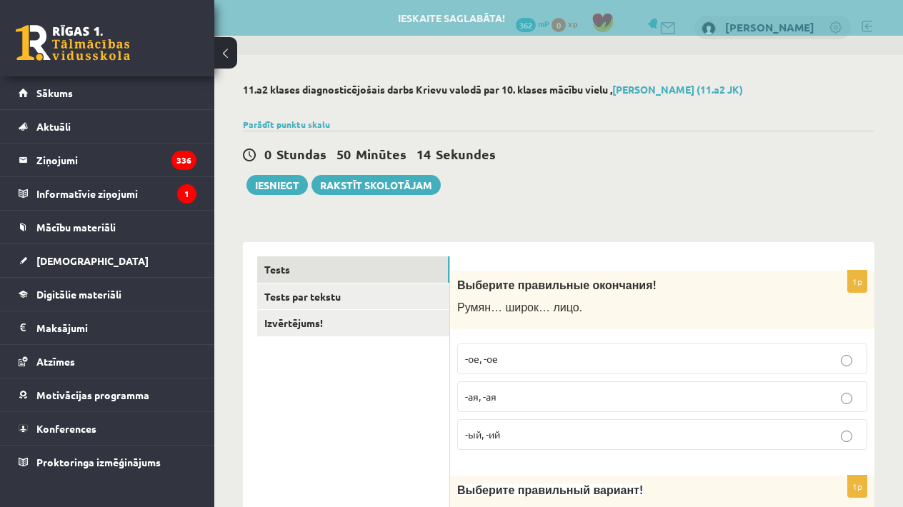
scroll to position [0, 0]
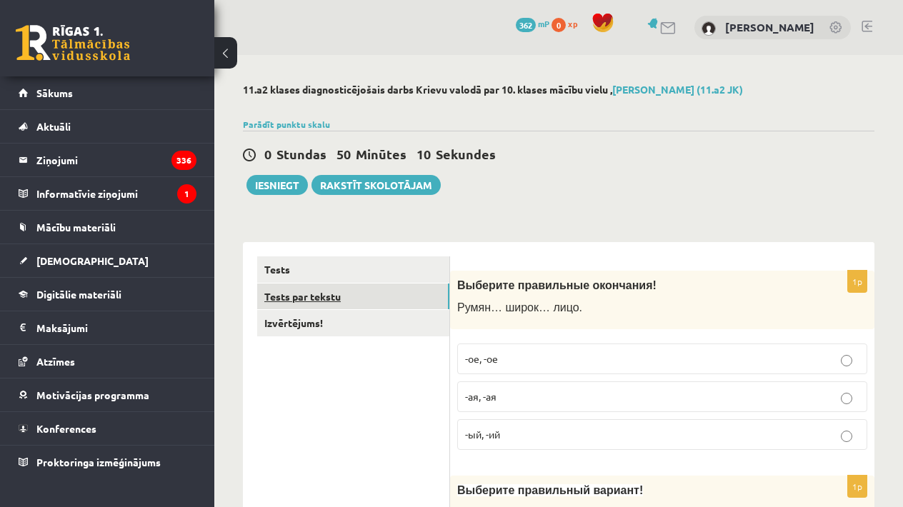
click at [397, 304] on link "Tests par tekstu" at bounding box center [353, 297] width 192 height 26
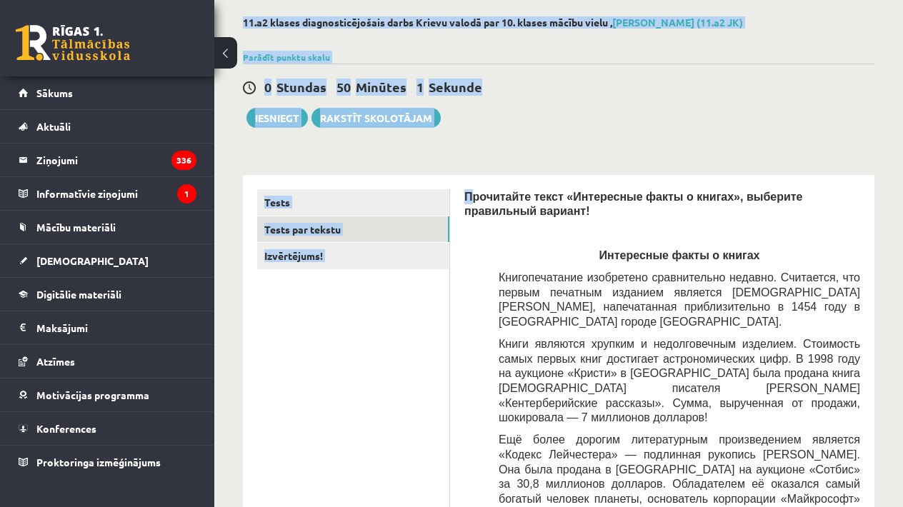
scroll to position [84, 0]
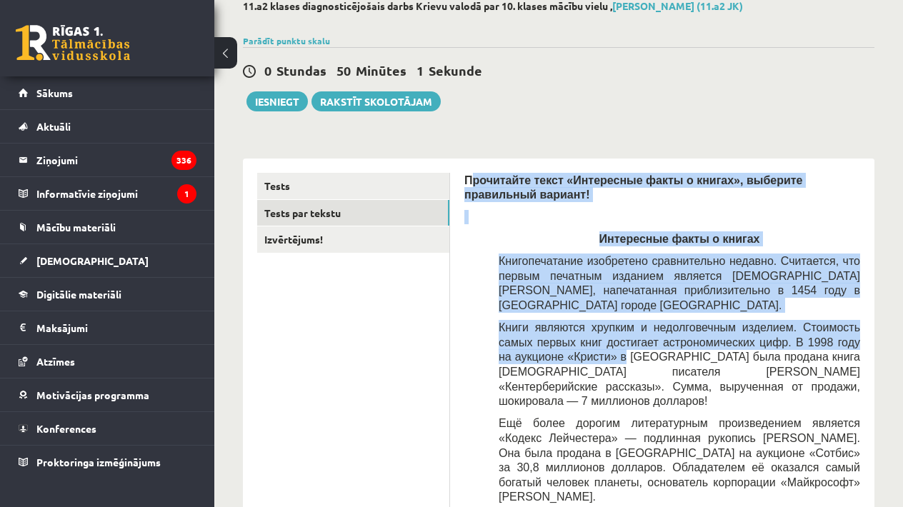
drag, startPoint x: 469, startPoint y: 260, endPoint x: 660, endPoint y: 349, distance: 210.4
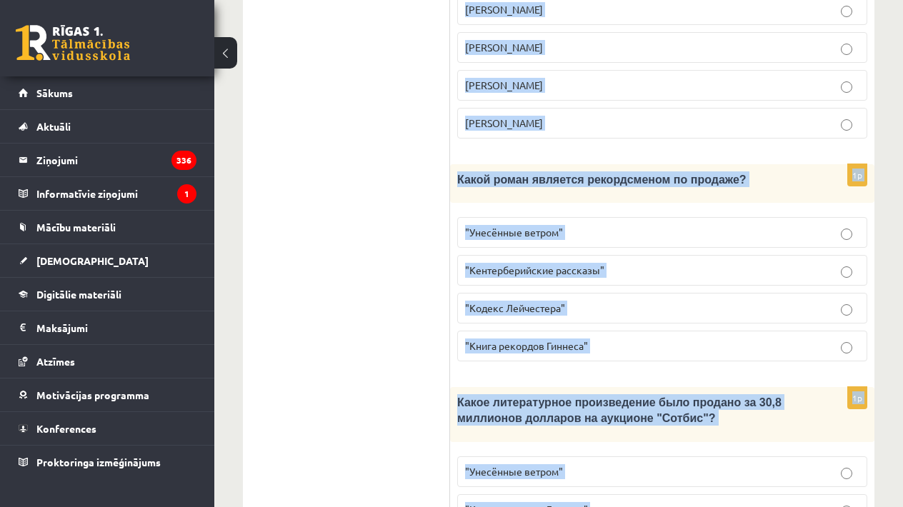
scroll to position [1747, 0]
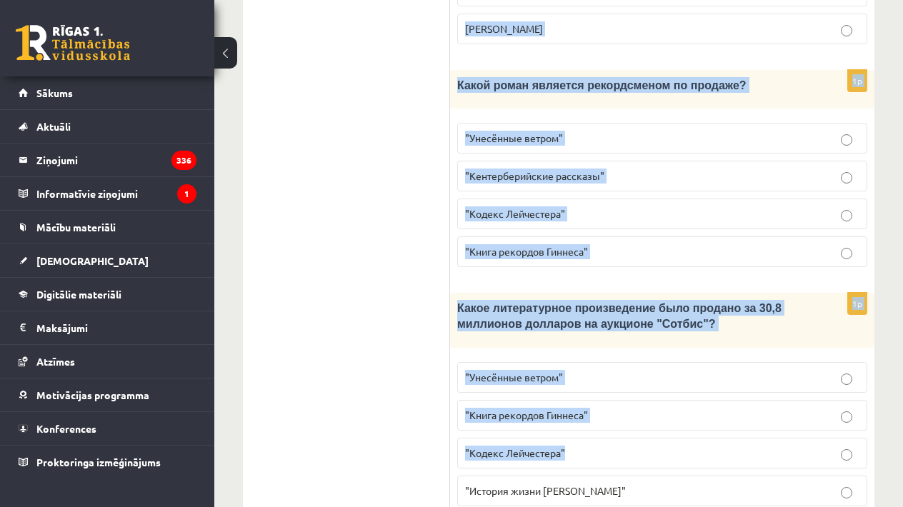
drag, startPoint x: 463, startPoint y: 176, endPoint x: 757, endPoint y: 450, distance: 402.0
copy form "Прочитайте текст «Интересные факты о книгах», выберите правильный вариант! Инте…"
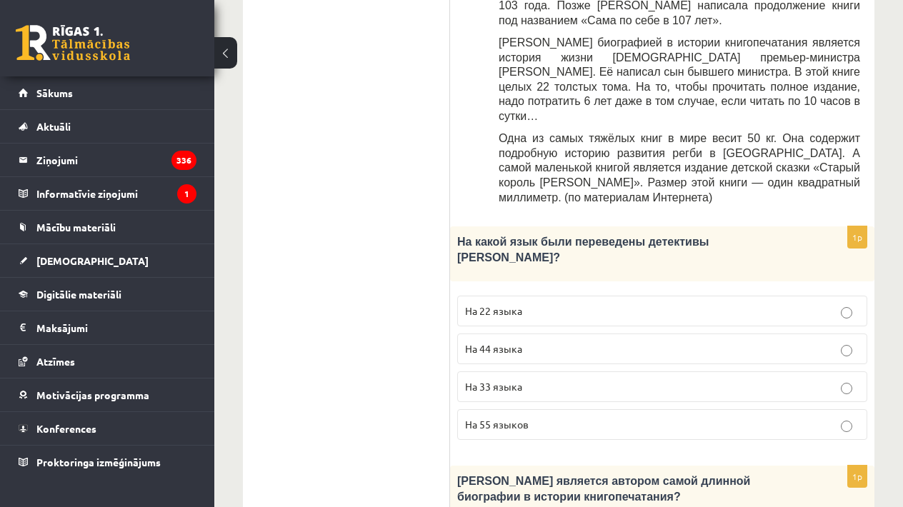
scroll to position [857, 0]
click at [483, 342] on span "На 44 языка" at bounding box center [493, 348] width 57 height 13
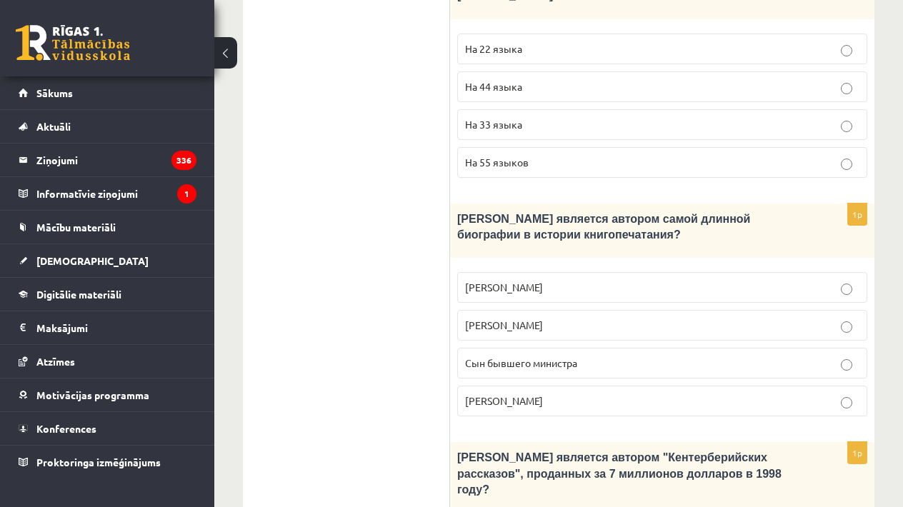
scroll to position [1144, 0]
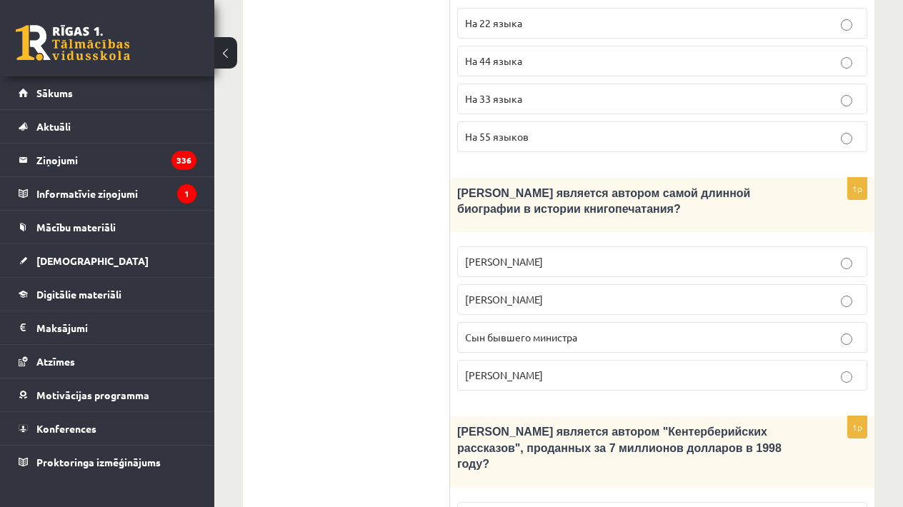
click at [544, 330] on p "Сын бывшего министра" at bounding box center [662, 337] width 394 height 15
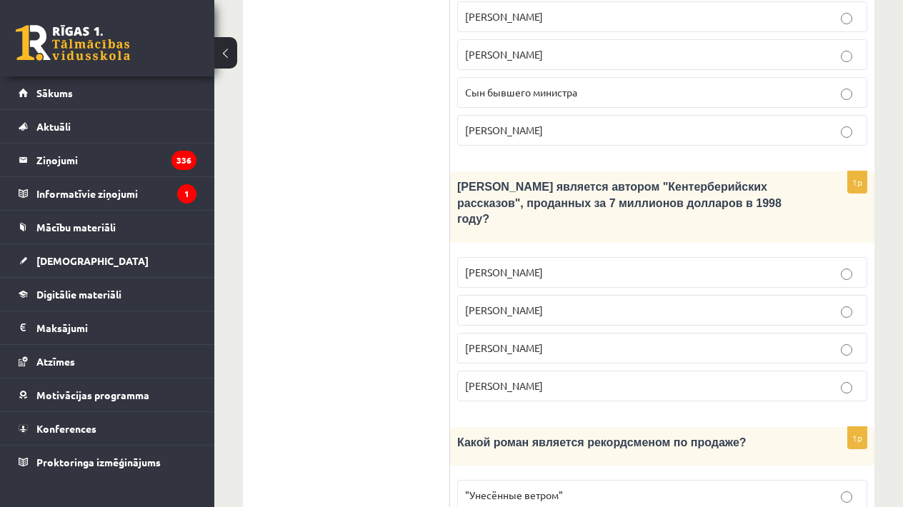
scroll to position [1410, 0]
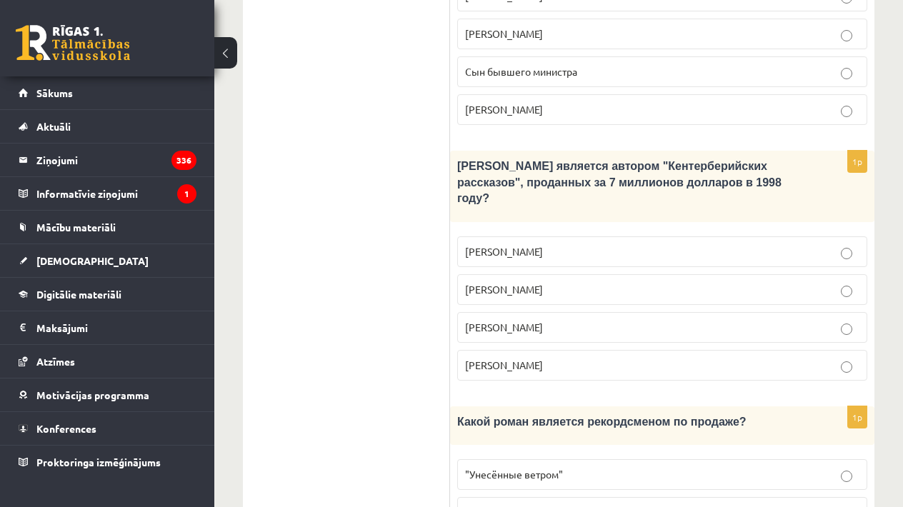
click at [547, 320] on p "Джефри Чосер" at bounding box center [662, 327] width 394 height 15
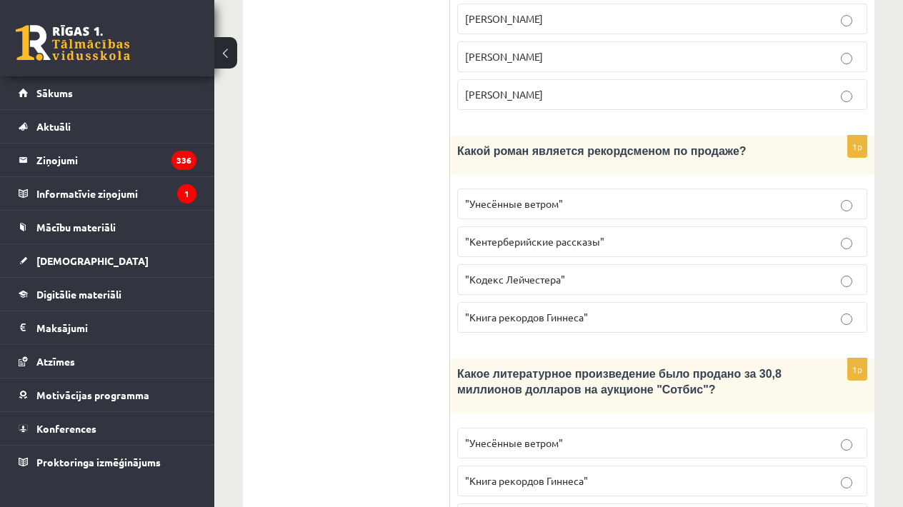
scroll to position [1683, 0]
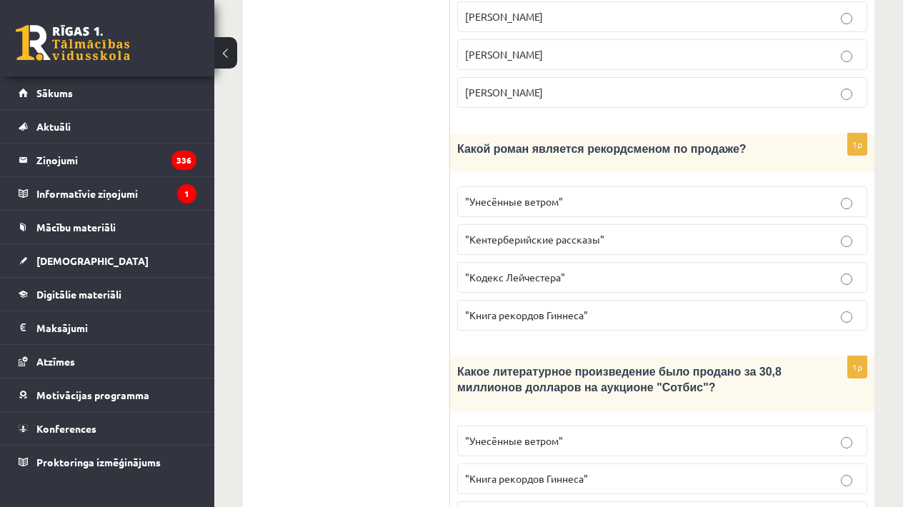
click at [462, 187] on label ""Унесённые ветром"" at bounding box center [662, 202] width 410 height 31
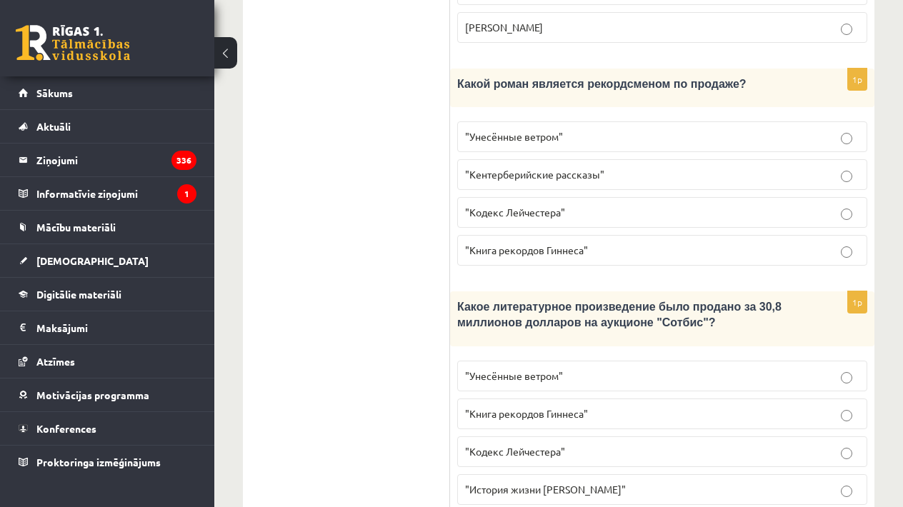
scroll to position [1747, 0]
click at [505, 447] on span ""Кодекс Лейчестера"" at bounding box center [515, 453] width 100 height 13
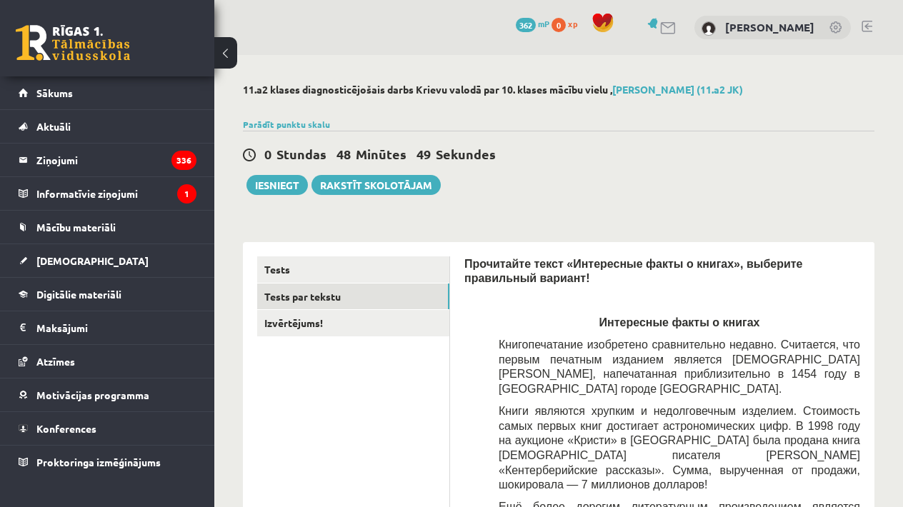
scroll to position [0, 0]
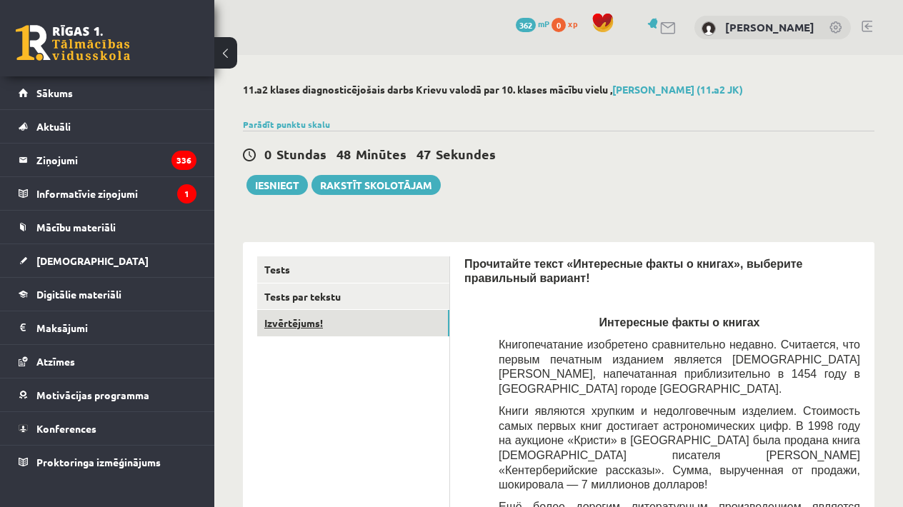
click at [418, 319] on link "Izvērtējums!" at bounding box center [353, 323] width 192 height 26
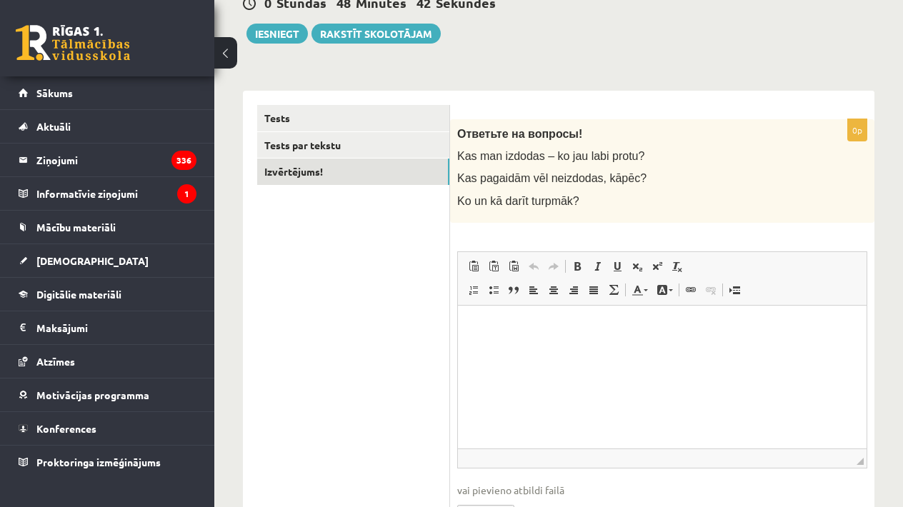
scroll to position [153, 0]
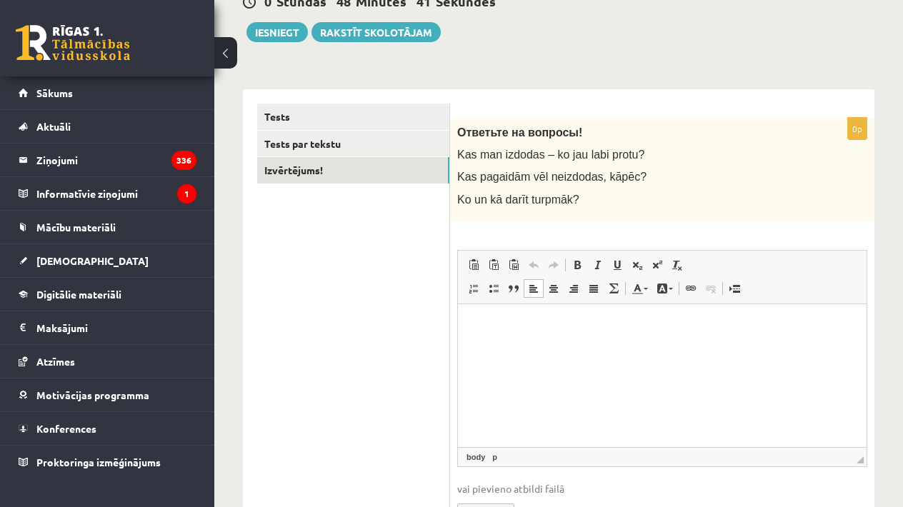
click at [505, 341] on html at bounding box center [662, 326] width 409 height 44
click at [507, 384] on html "**********" at bounding box center [662, 349] width 409 height 90
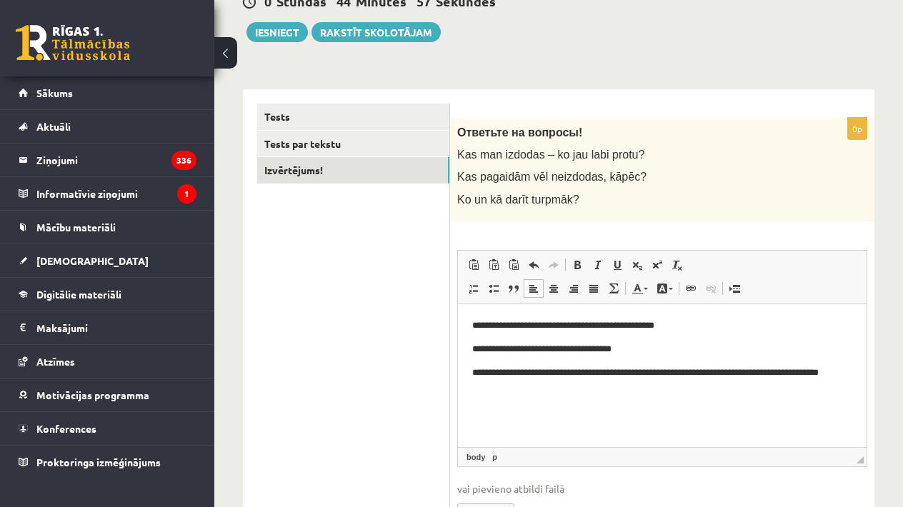
click at [818, 373] on p "**********" at bounding box center [662, 379] width 380 height 29
click at [680, 397] on html "**********" at bounding box center [662, 356] width 409 height 104
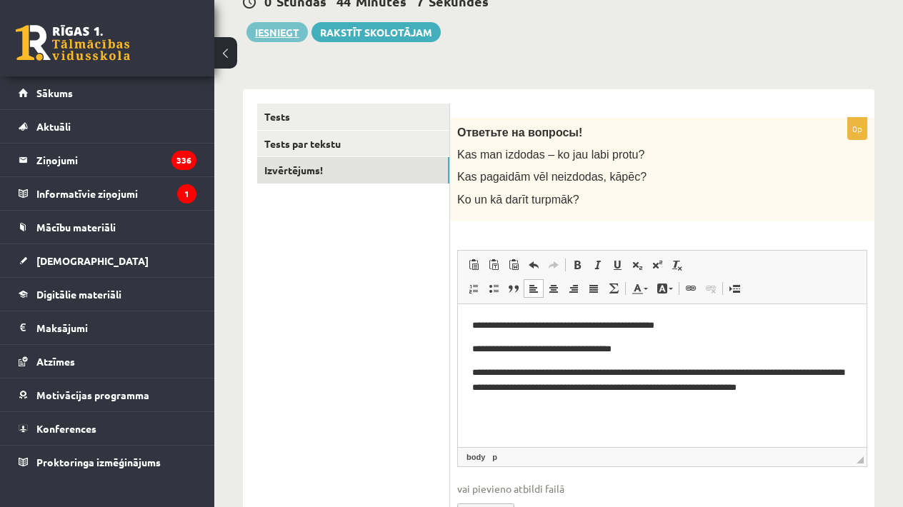
click at [287, 36] on button "Iesniegt" at bounding box center [277, 32] width 61 height 20
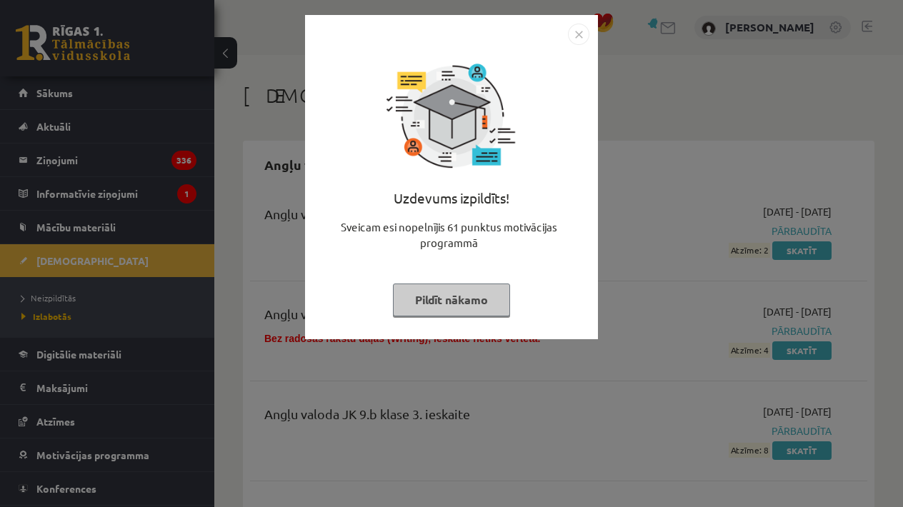
click at [576, 34] on img "Close" at bounding box center [578, 34] width 21 height 21
